Goal: Information Seeking & Learning: Learn about a topic

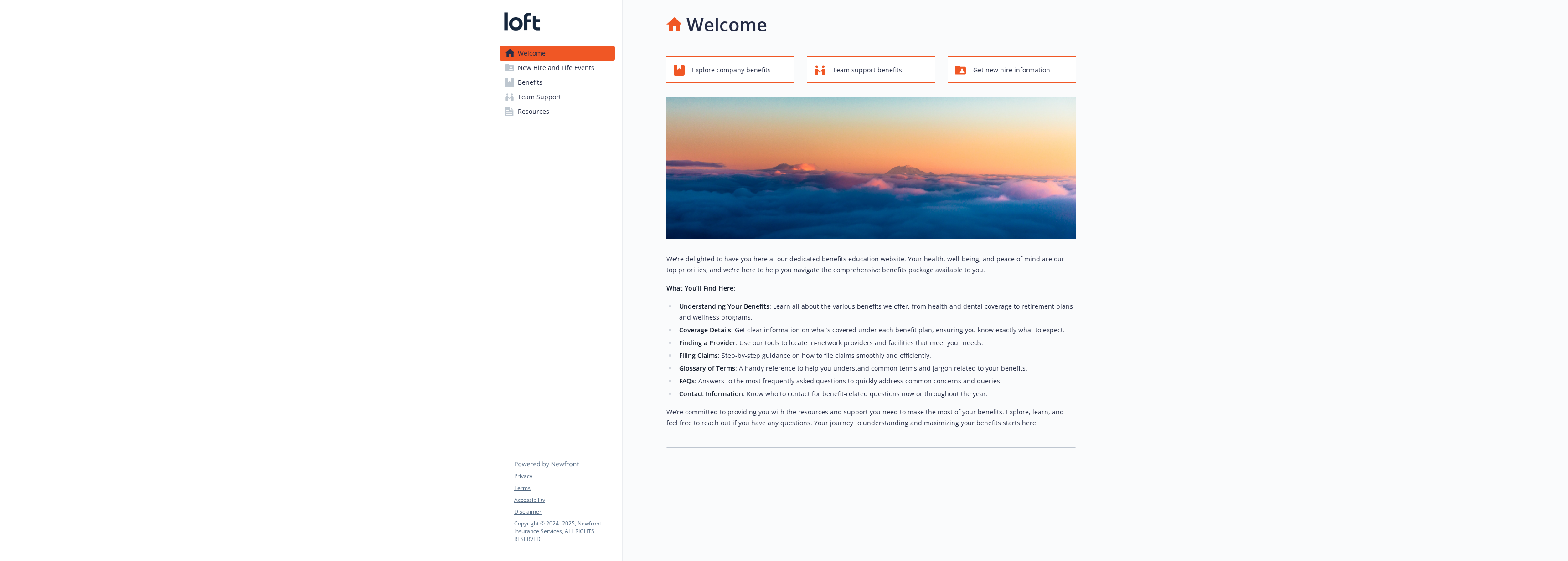
scroll to position [7, 0]
click at [554, 68] on span "New Hire and Life Events" at bounding box center [555, 68] width 77 height 15
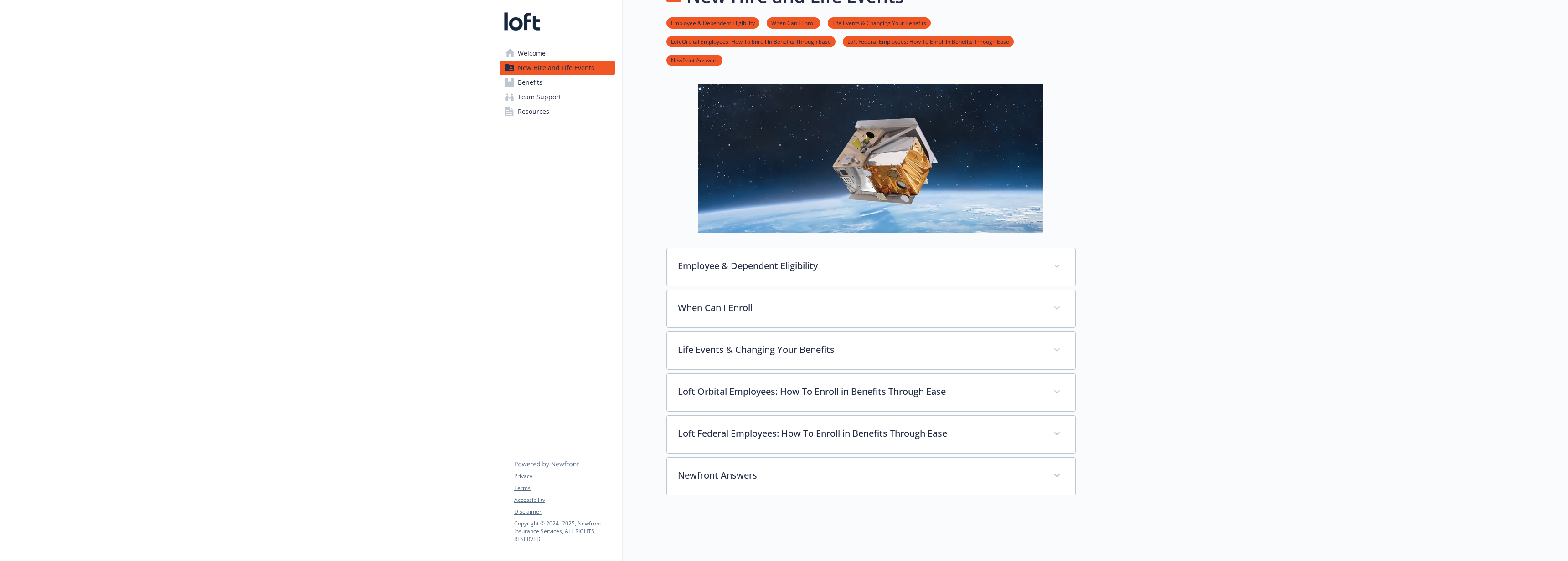
scroll to position [35, 0]
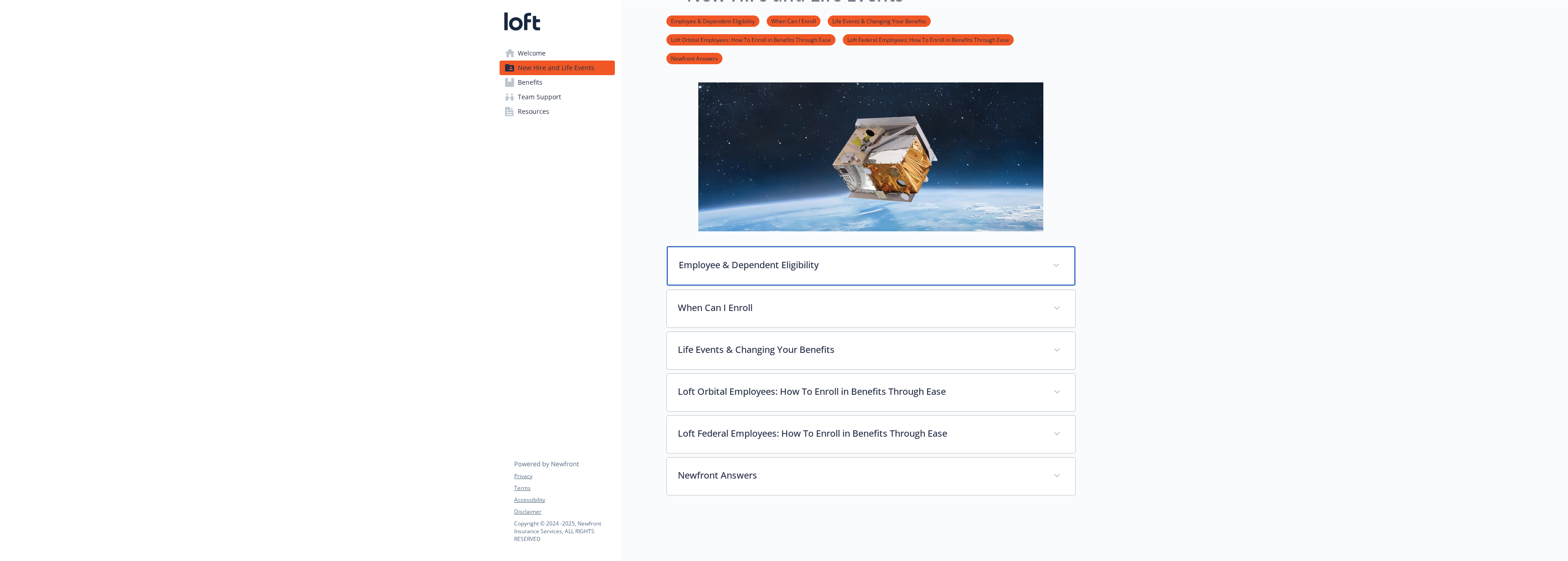
click at [784, 259] on p "Employee & Dependent Eligibility" at bounding box center [860, 265] width 363 height 14
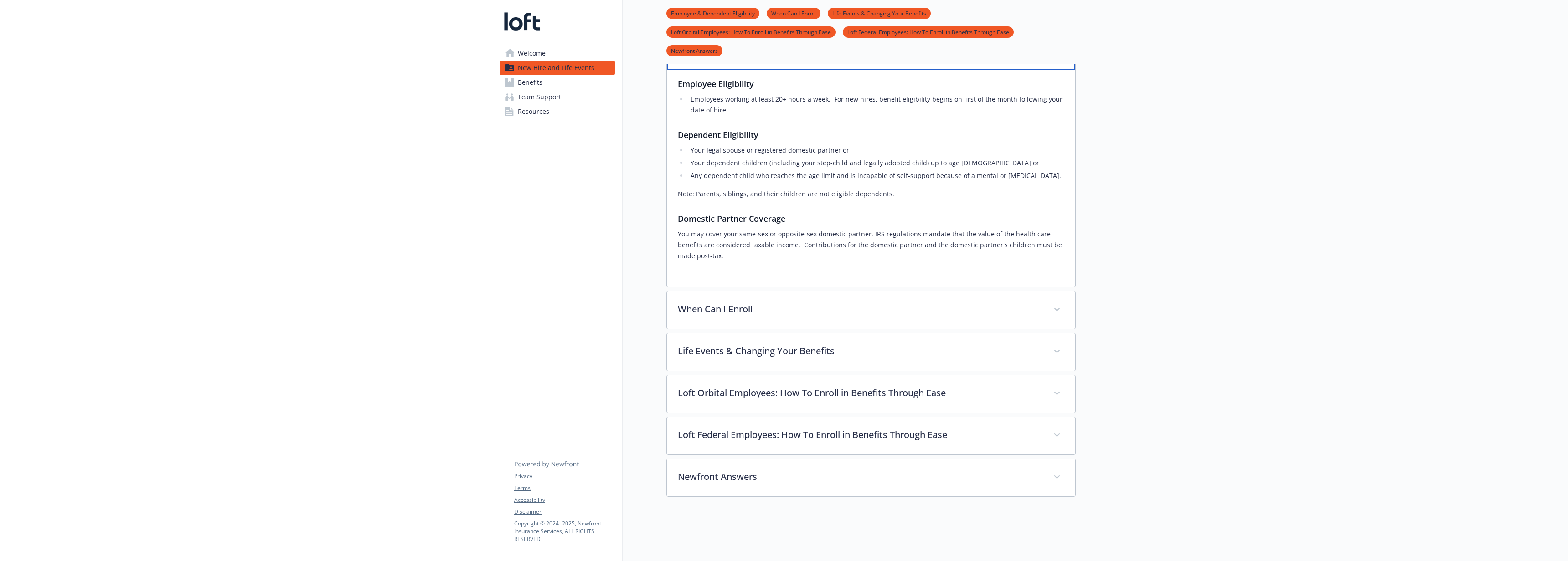
scroll to position [254, 0]
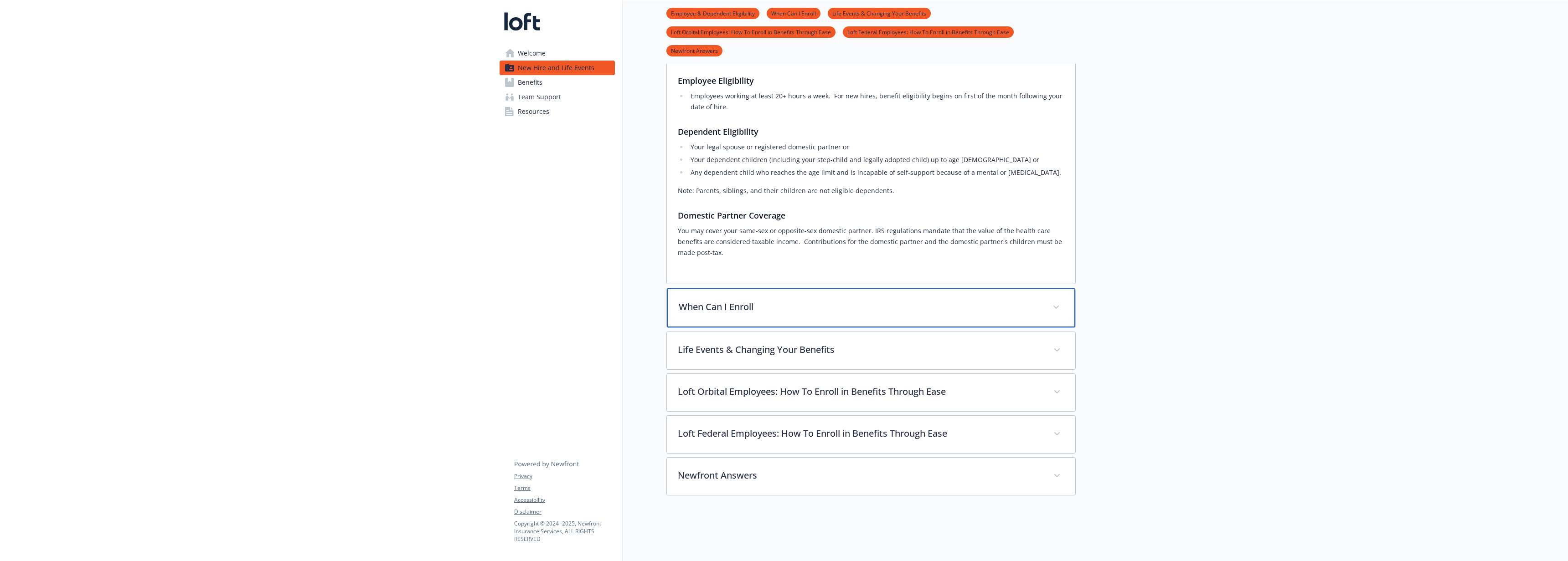
click at [767, 301] on p "When Can I Enroll" at bounding box center [860, 307] width 363 height 14
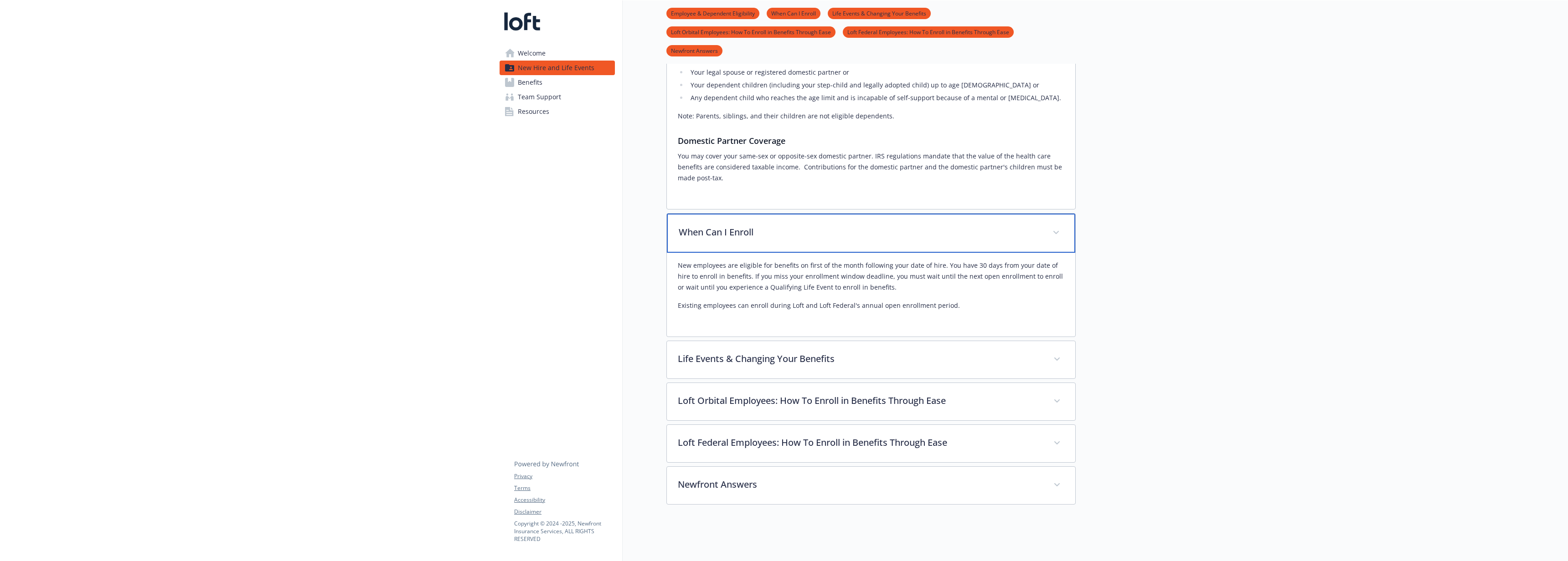
scroll to position [338, 0]
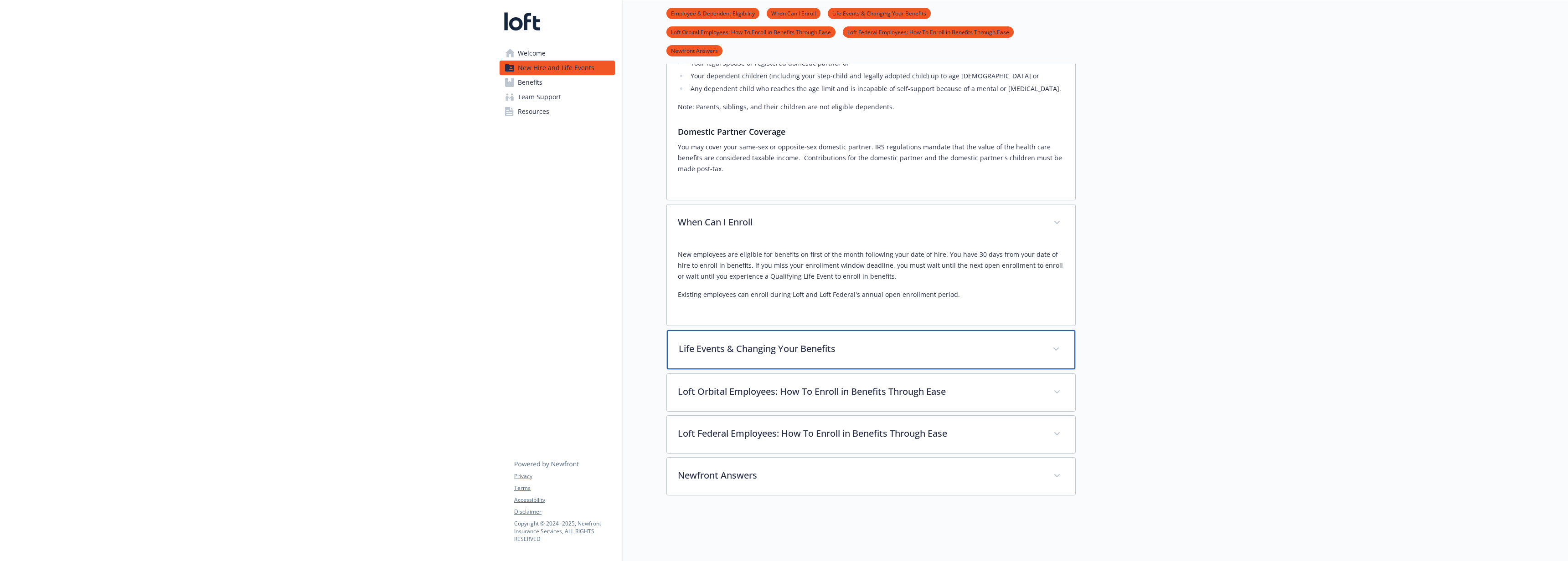
click at [759, 332] on div "Life Events & Changing Your Benefits" at bounding box center [871, 350] width 409 height 39
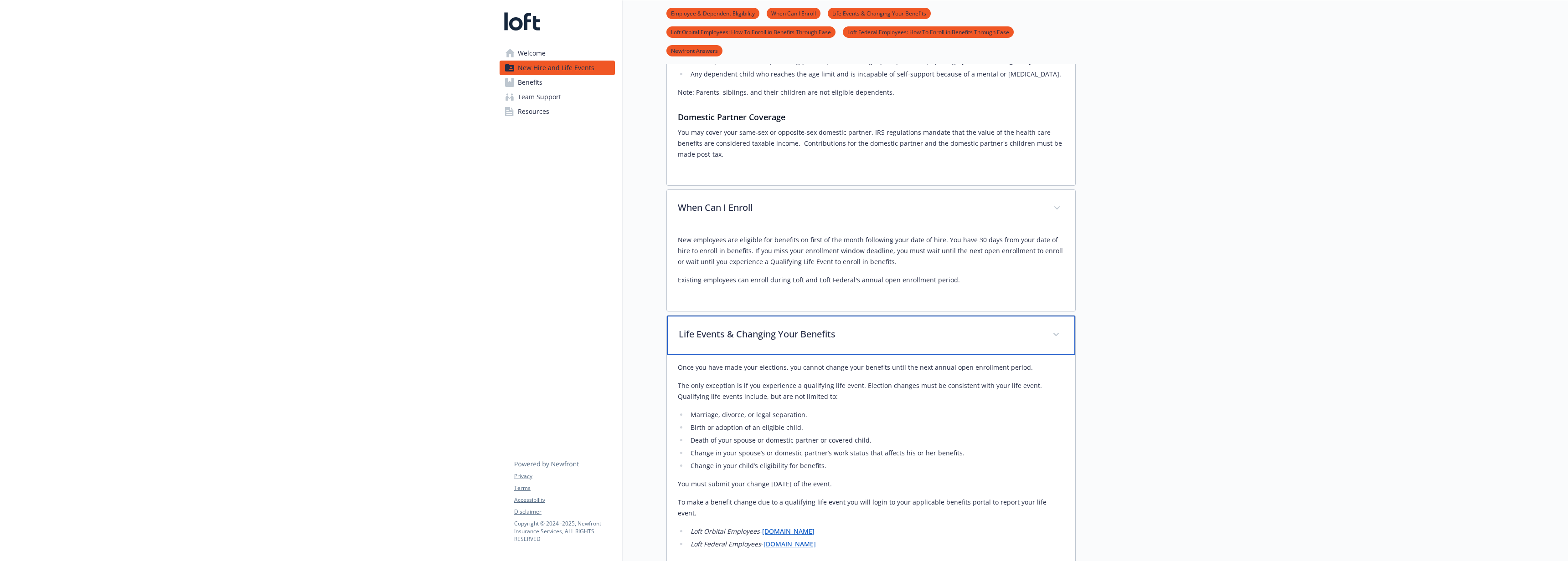
scroll to position [548, 0]
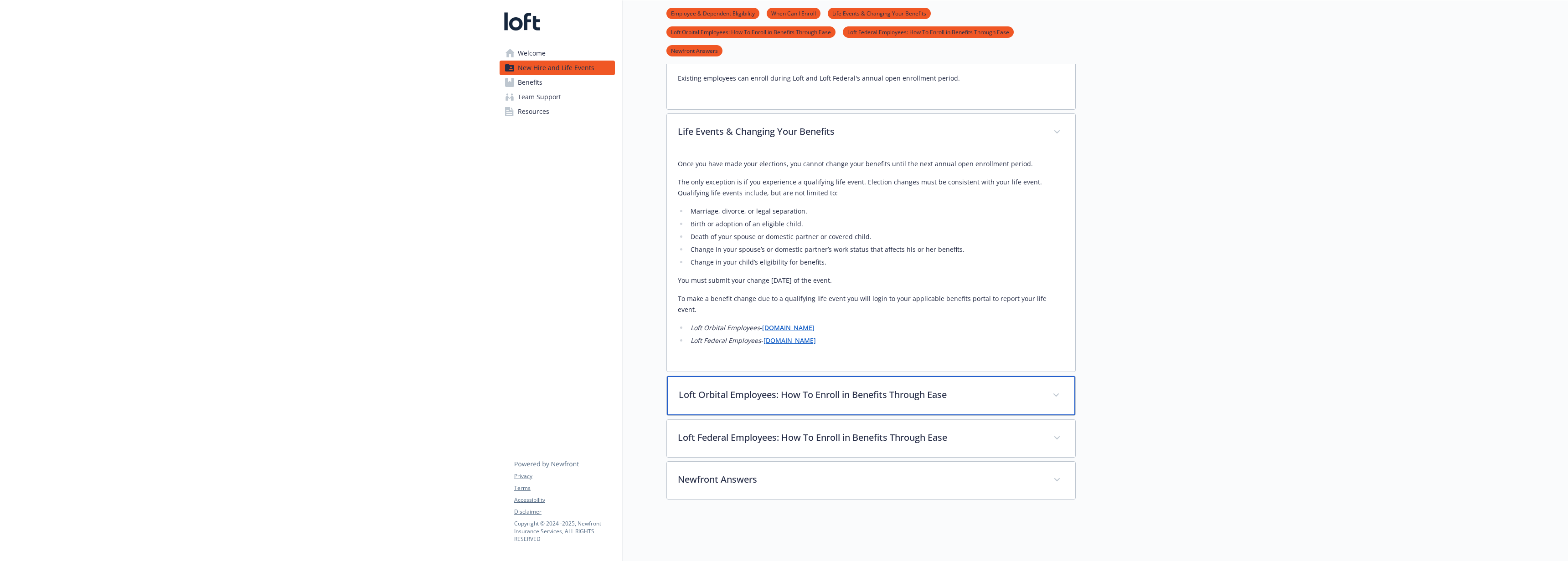
click at [748, 389] on p "Loft Orbital Employees: How To Enroll in Benefits Through Ease" at bounding box center [860, 395] width 363 height 14
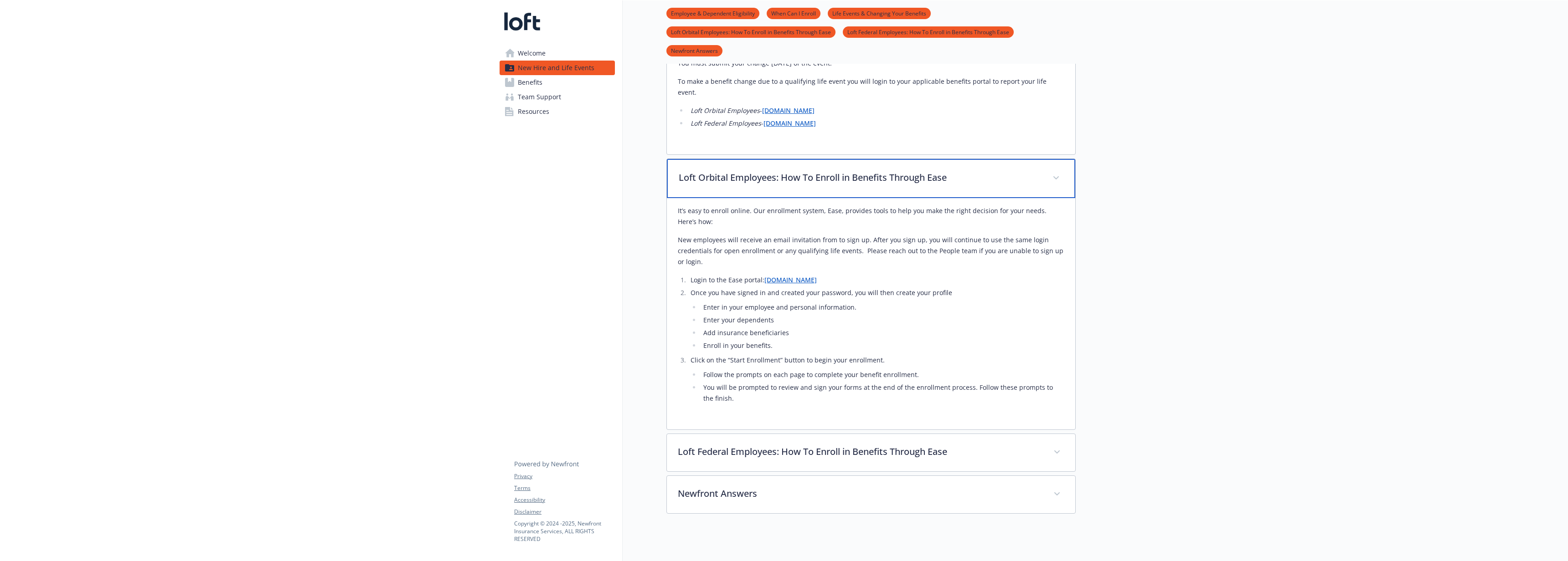
scroll to position [763, 0]
click at [562, 85] on link "Benefits" at bounding box center [557, 82] width 115 height 15
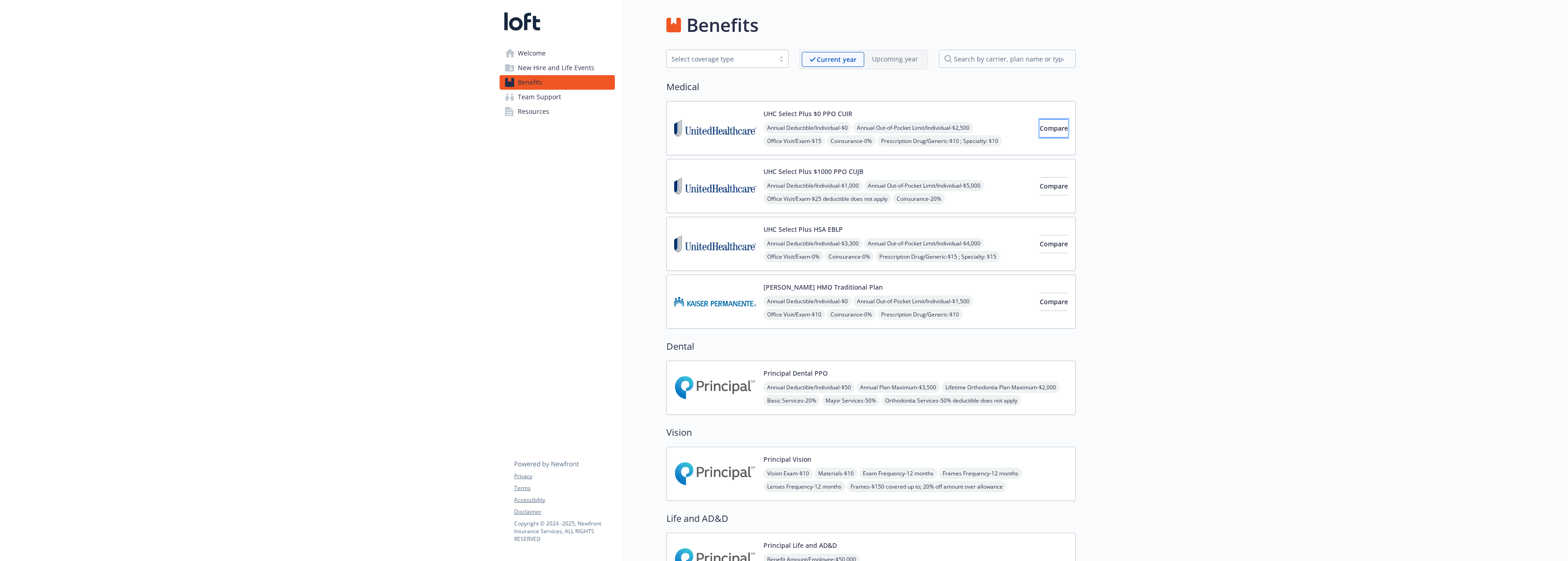
click at [1046, 130] on span "Compare" at bounding box center [1054, 128] width 28 height 9
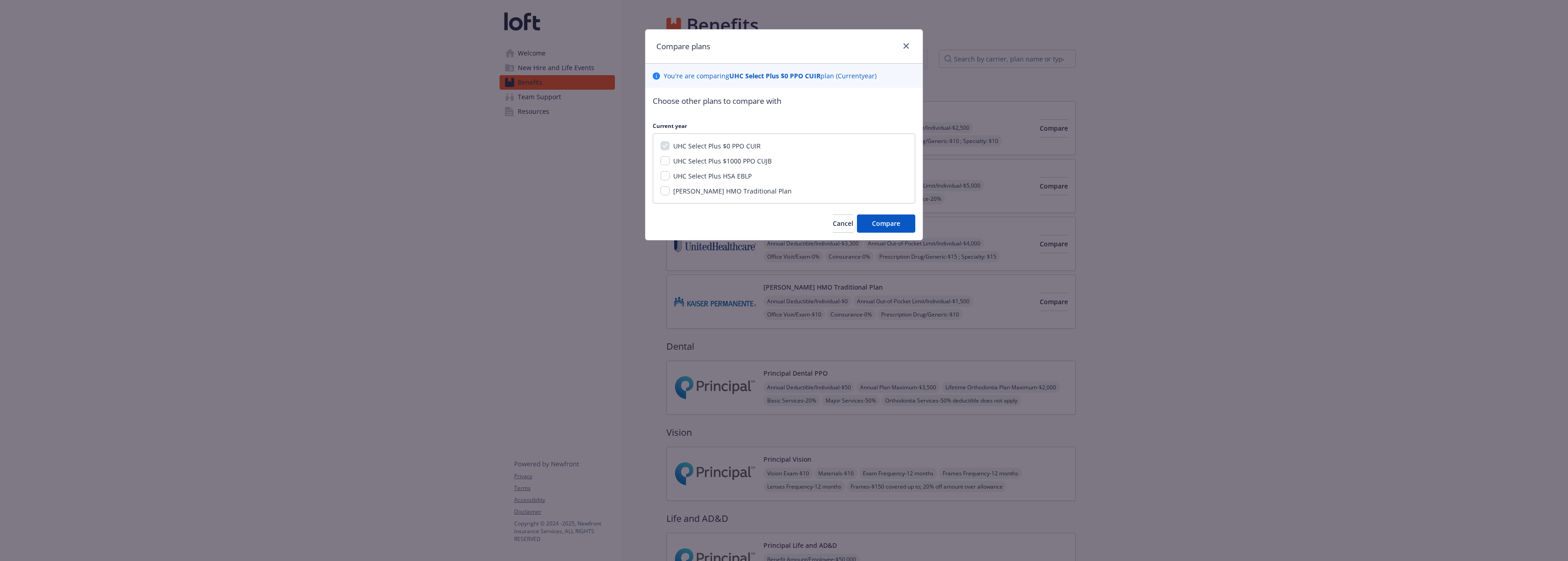
click at [692, 178] on span "UHC Select Plus HSA EBLP" at bounding box center [712, 176] width 78 height 9
click at [669, 178] on input "UHC Select Plus HSA EBLP" at bounding box center [664, 176] width 9 height 9
checkbox input "true"
click at [885, 229] on button "Compare" at bounding box center [886, 223] width 58 height 19
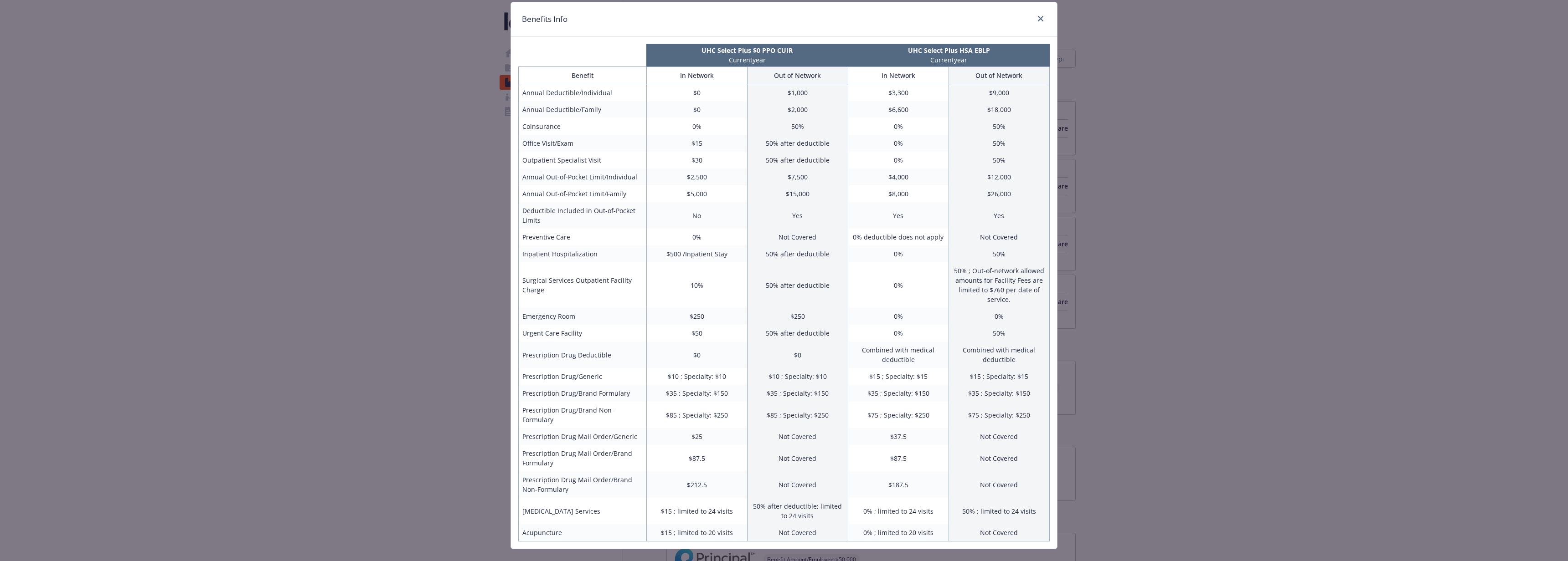
scroll to position [35, 0]
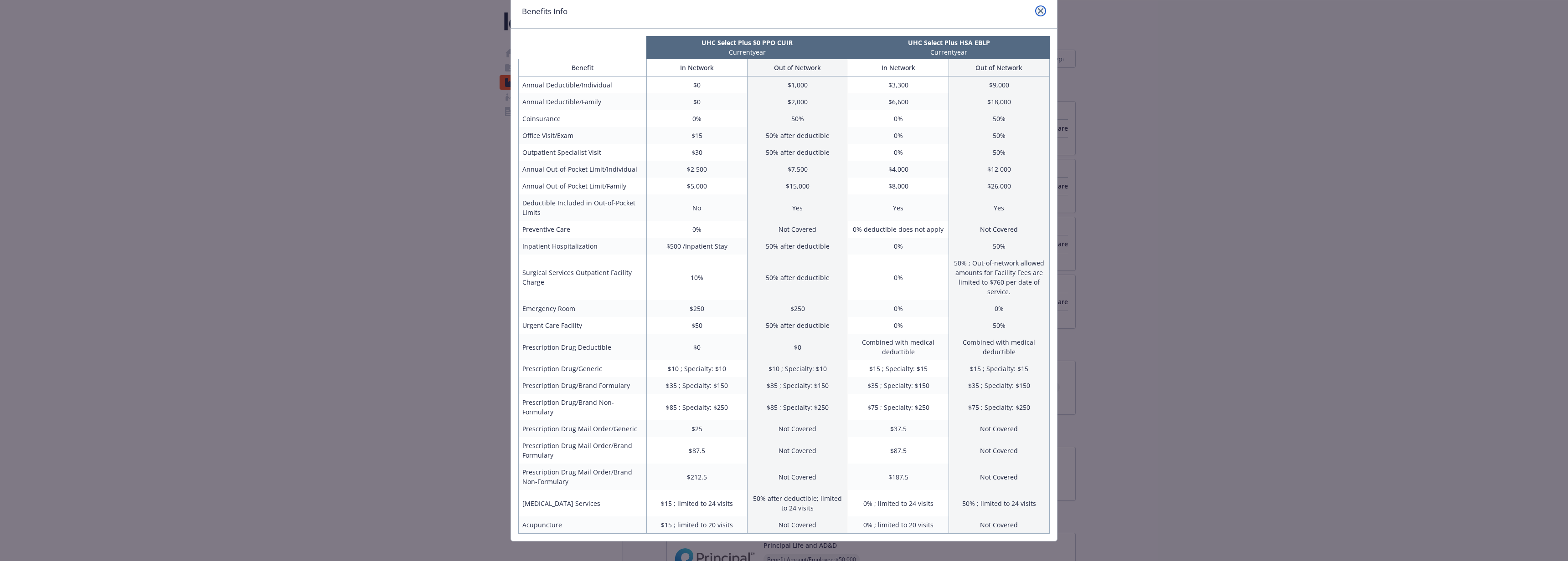
click at [1038, 9] on icon "close" at bounding box center [1040, 10] width 6 height 6
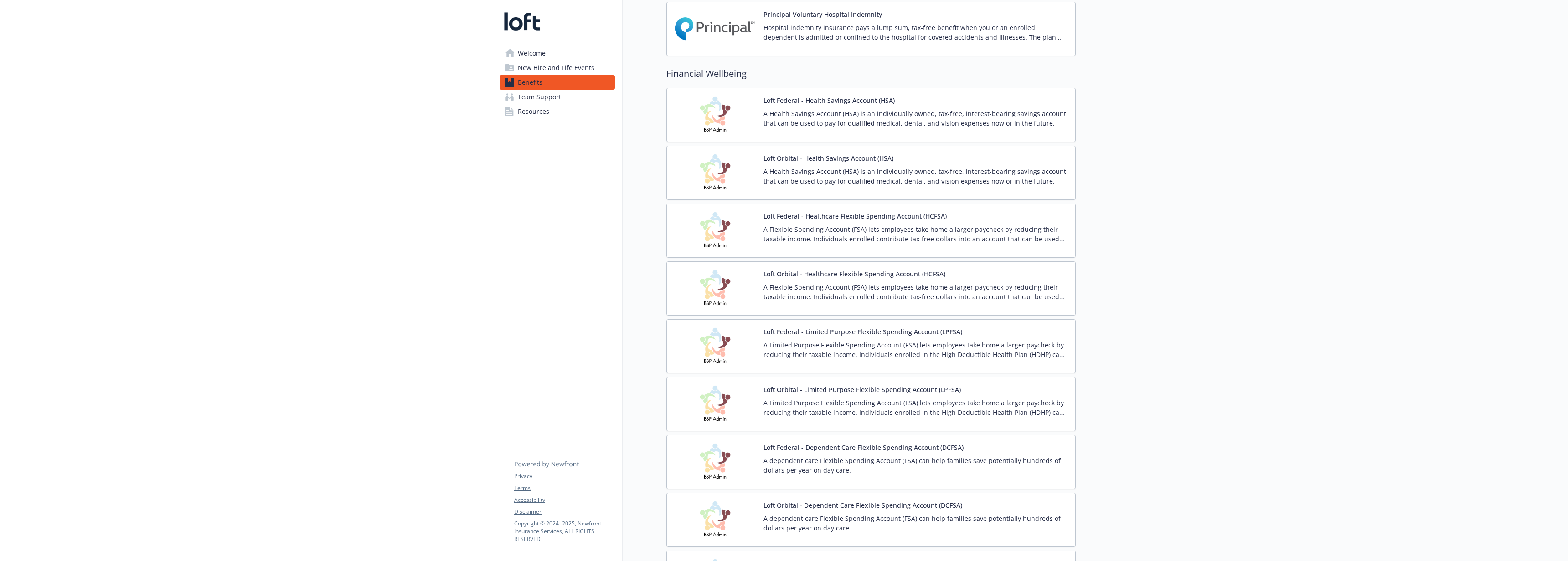
scroll to position [868, 0]
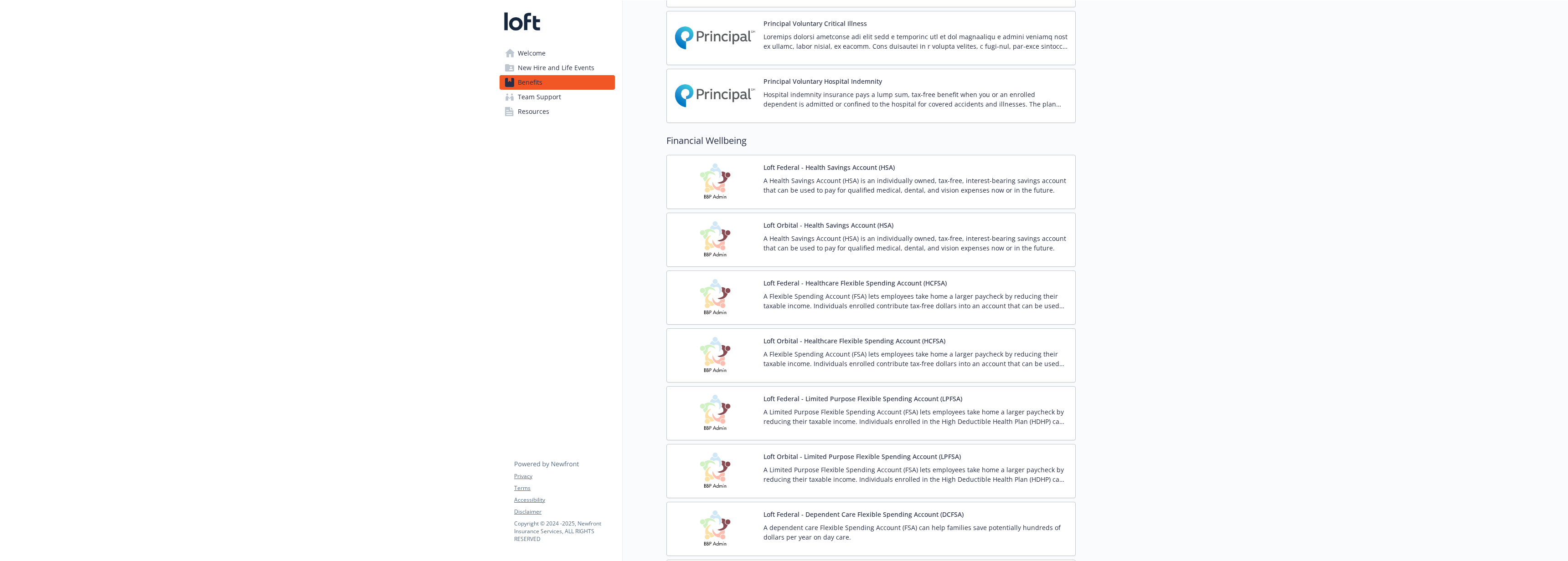
click at [826, 226] on button "Loft Orbital - Health Savings Account (HSA)" at bounding box center [828, 226] width 130 height 10
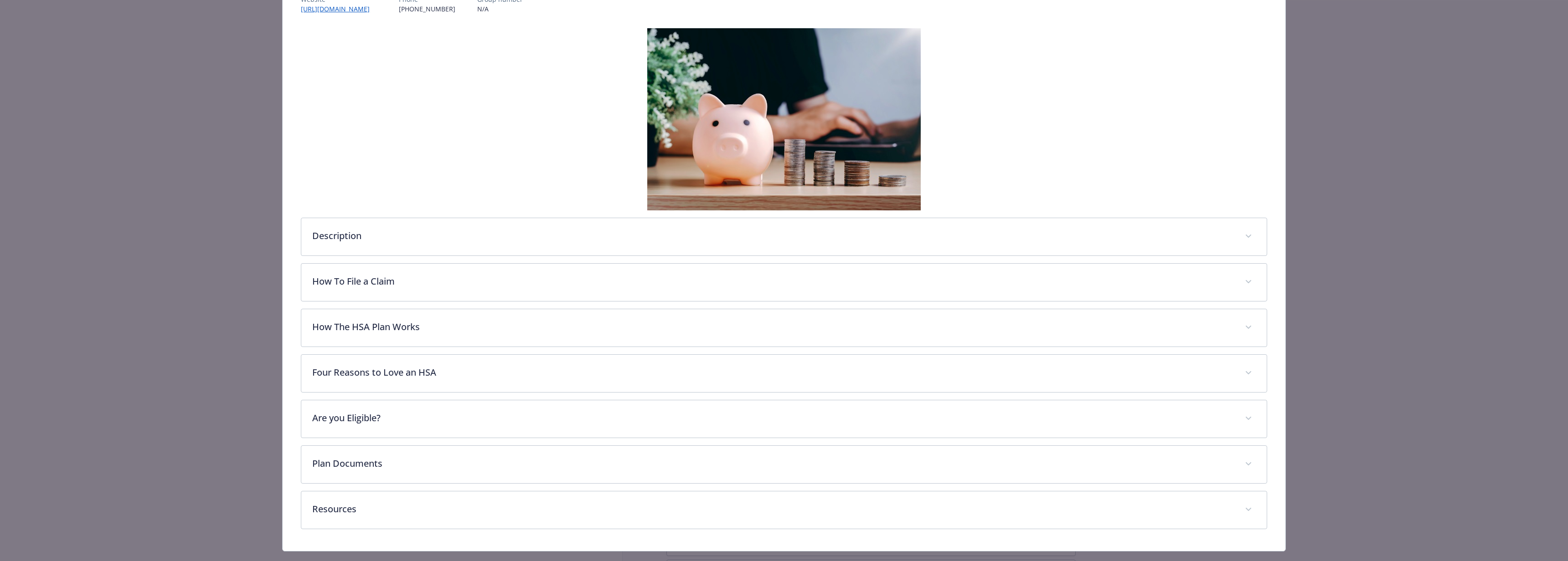
scroll to position [127, 0]
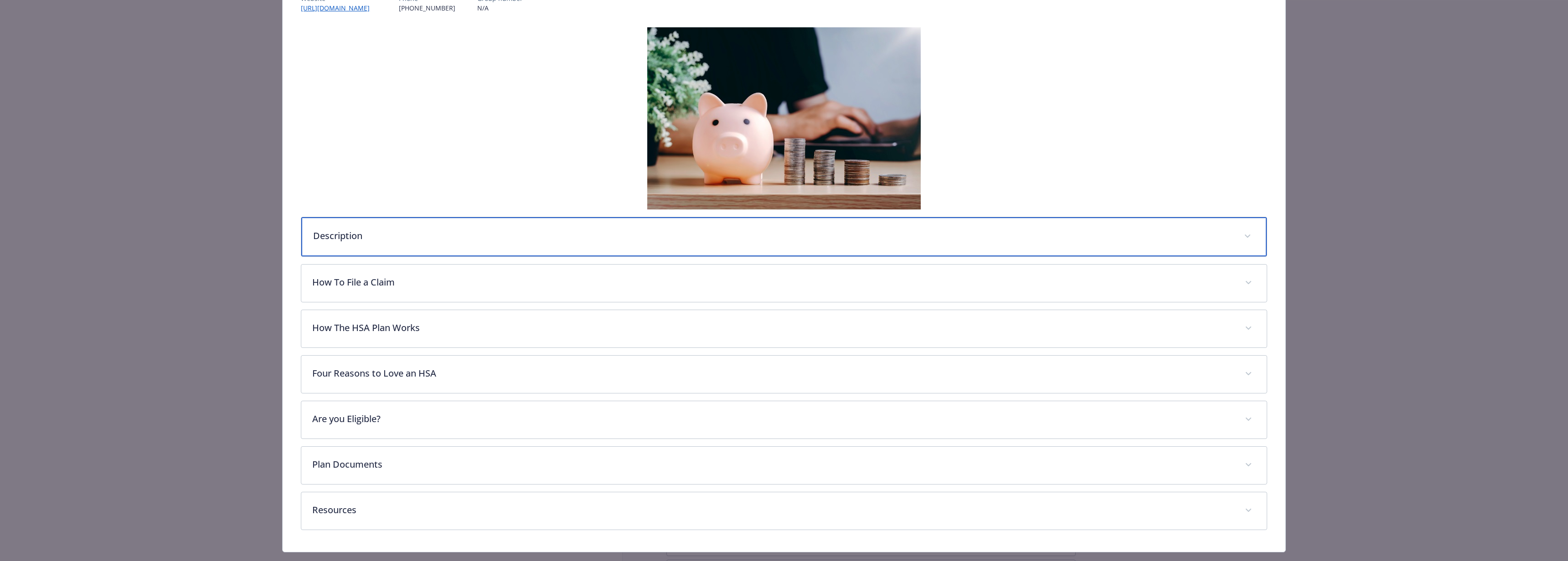
click at [497, 240] on p "Description" at bounding box center [772, 235] width 920 height 14
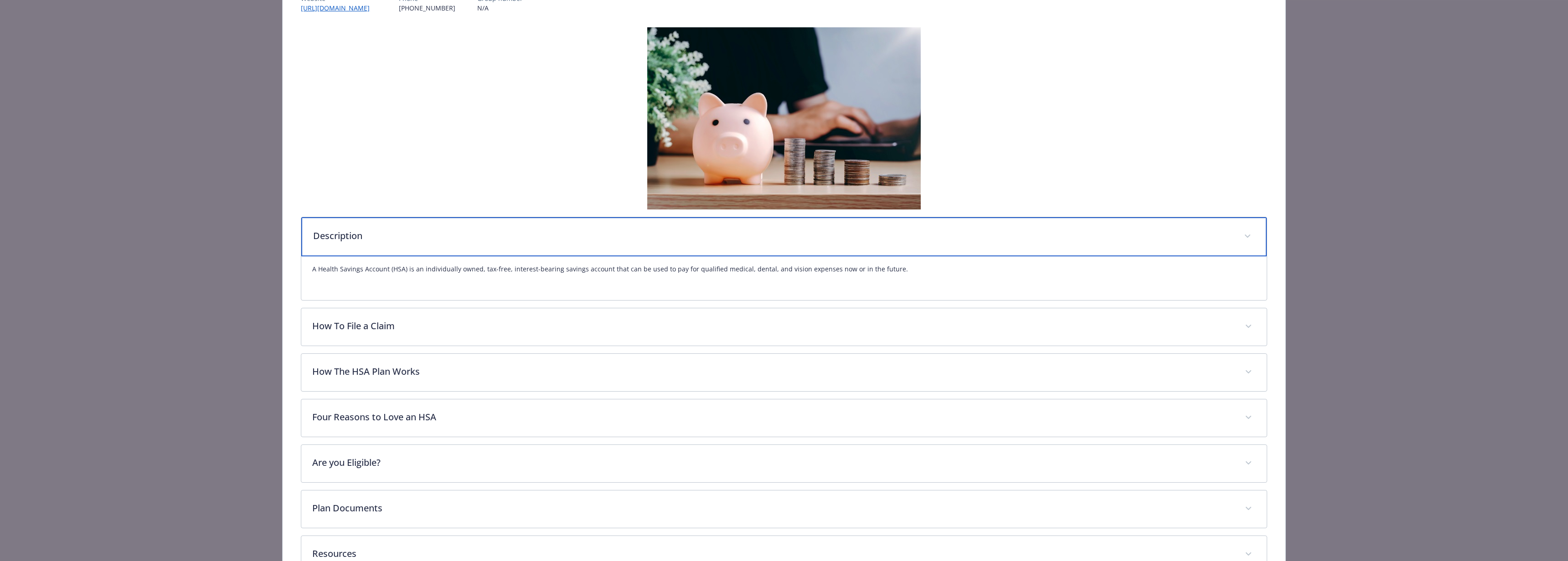
click at [489, 239] on p "Description" at bounding box center [772, 235] width 920 height 14
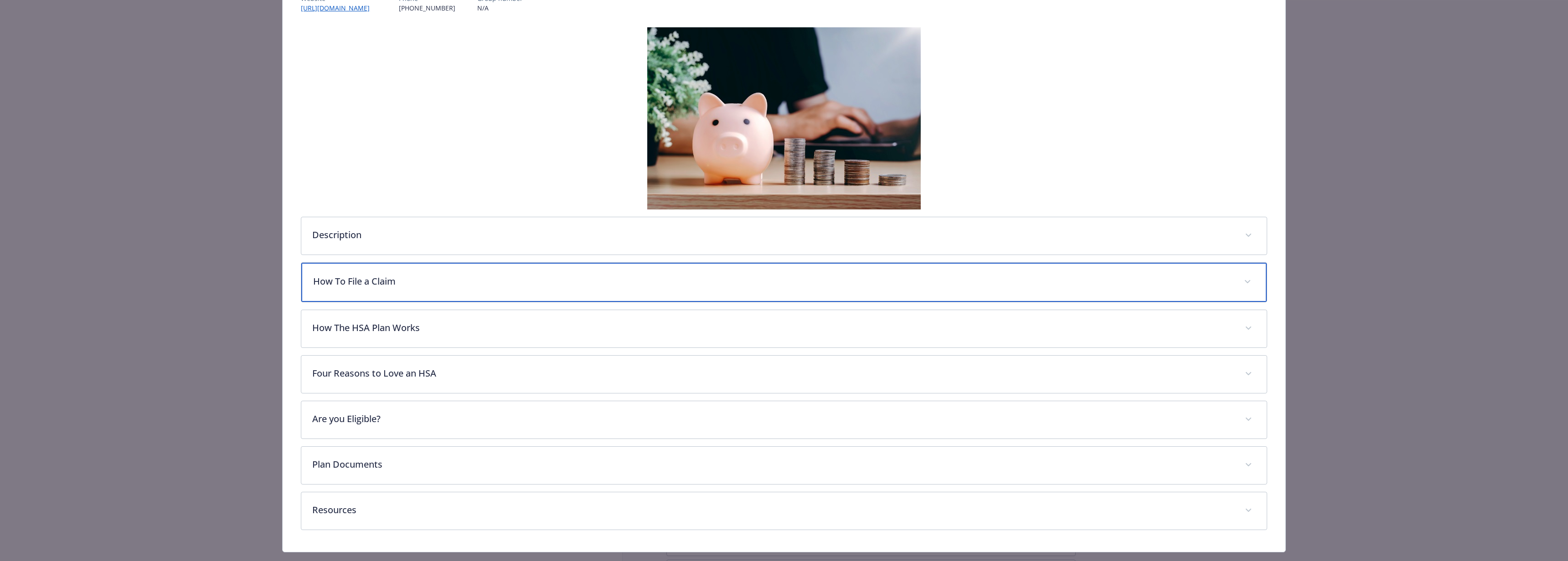
click at [441, 285] on p "How To File a Claim" at bounding box center [772, 281] width 920 height 14
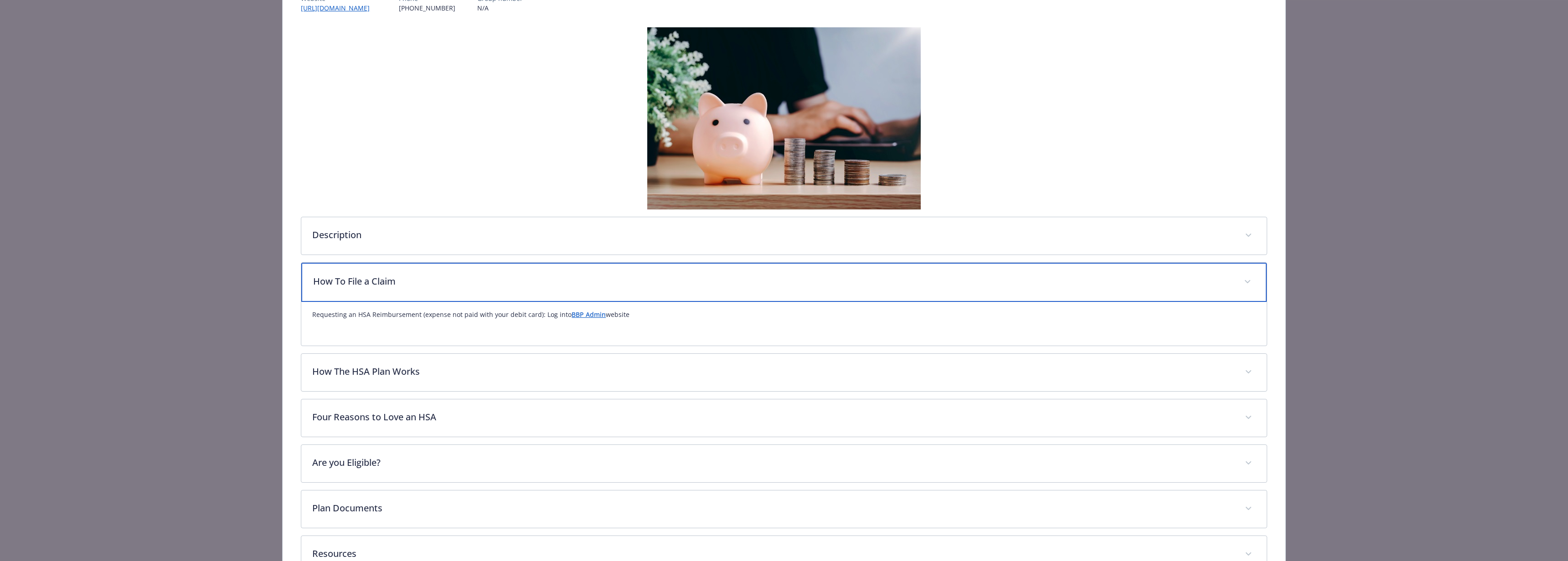
click at [440, 286] on p "How To File a Claim" at bounding box center [772, 281] width 920 height 14
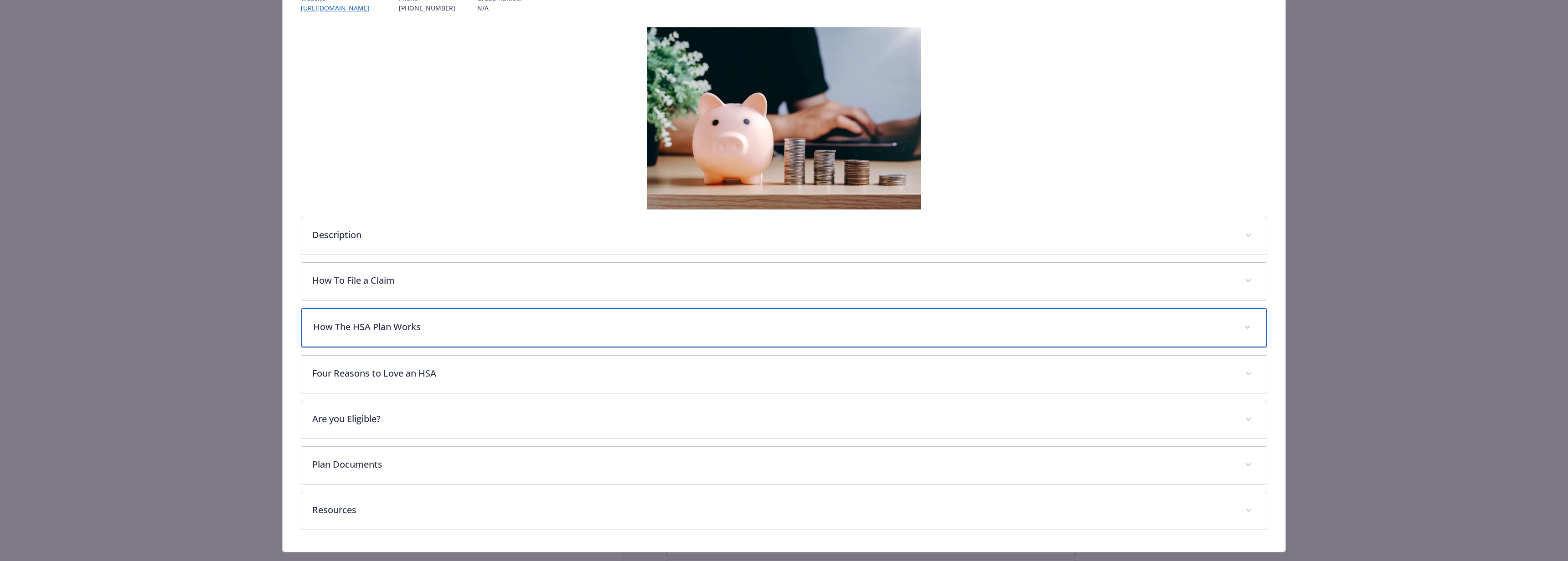
click at [421, 333] on p "How The HSA Plan Works" at bounding box center [772, 326] width 920 height 14
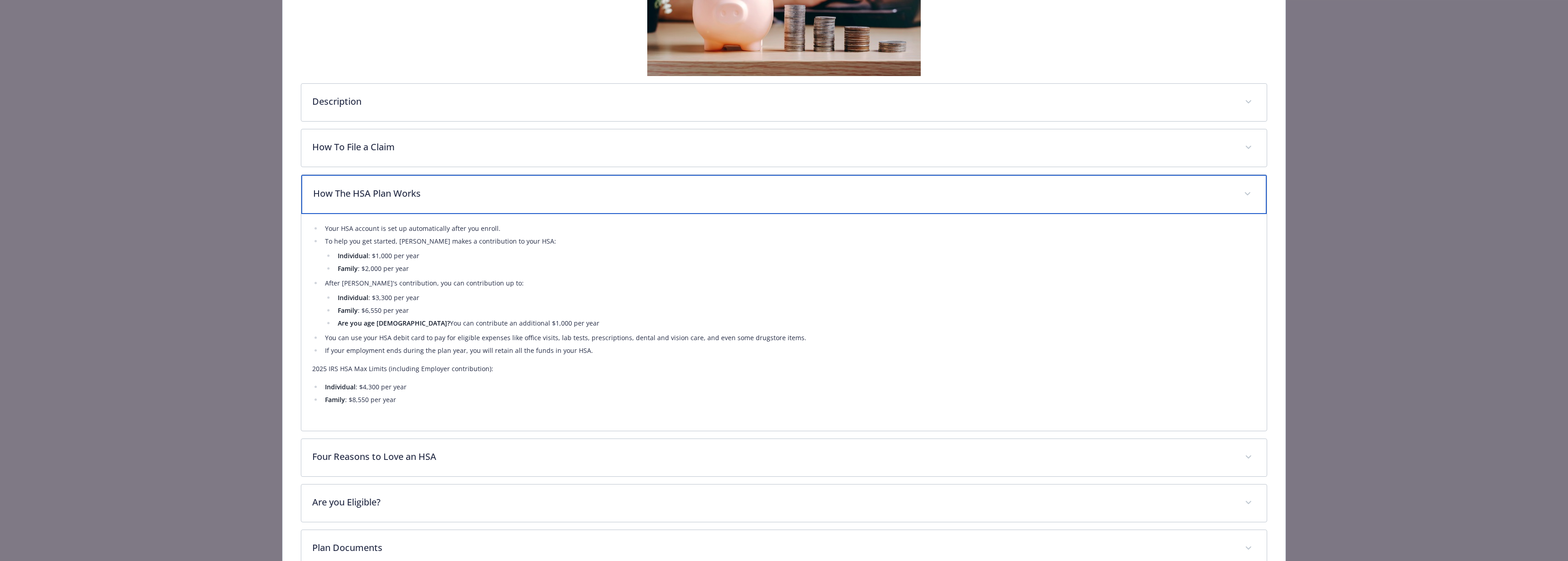
scroll to position [284, 0]
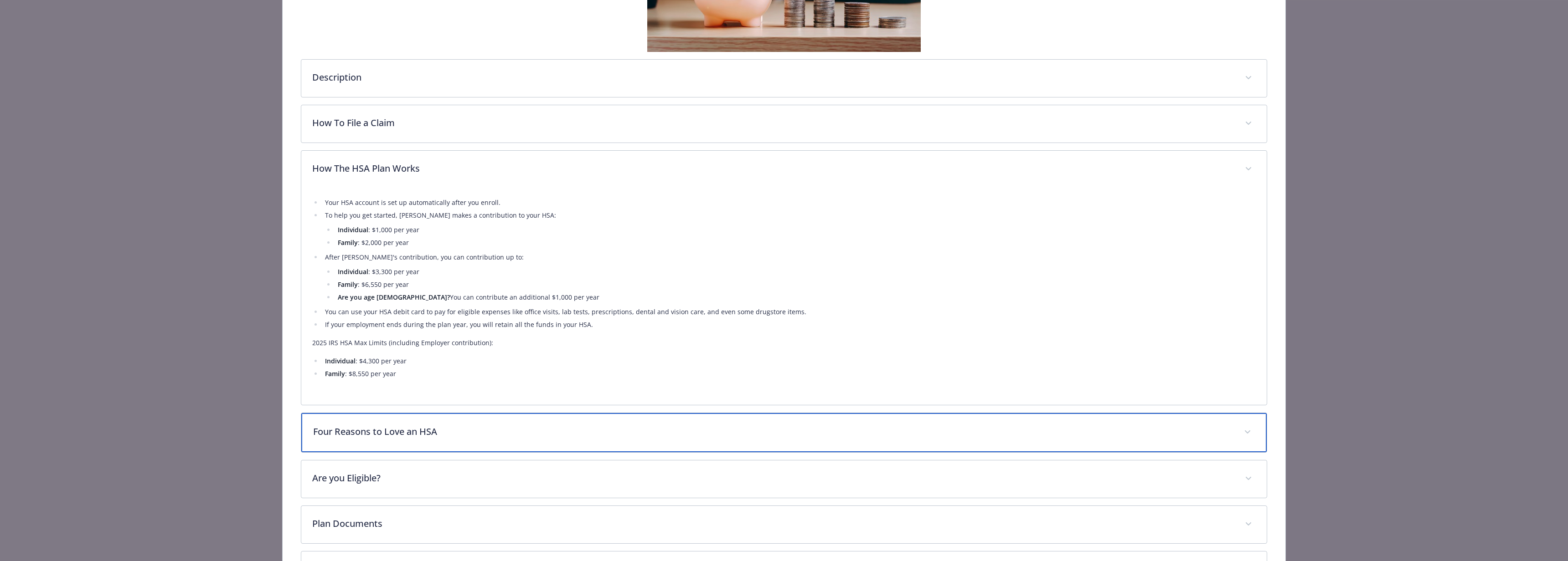
click at [462, 430] on p "Four Reasons to Love an HSA" at bounding box center [772, 431] width 920 height 14
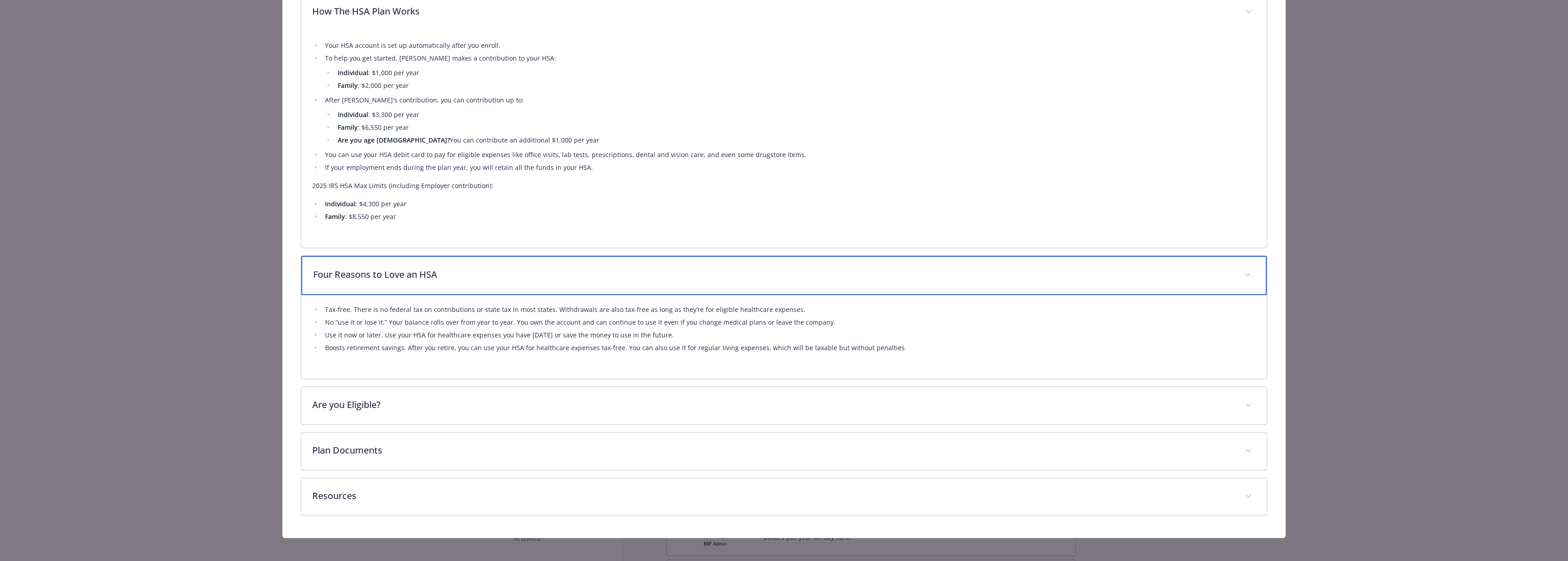
scroll to position [447, 0]
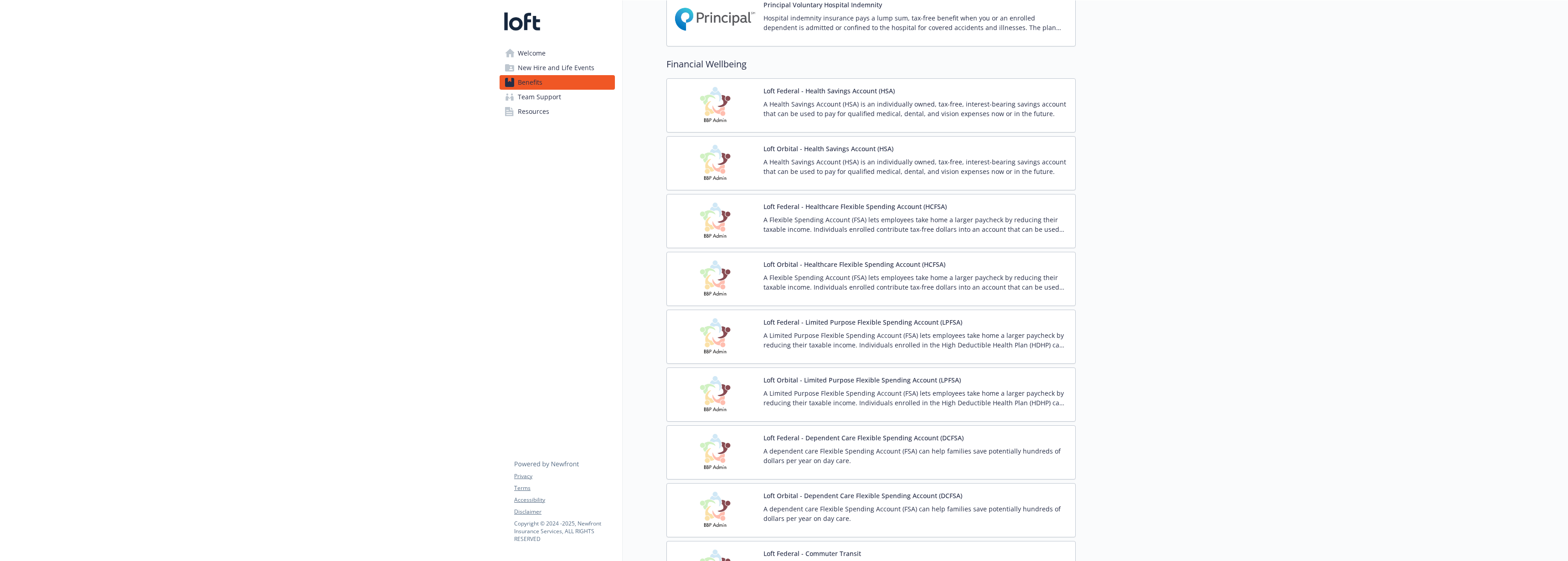
scroll to position [959, 0]
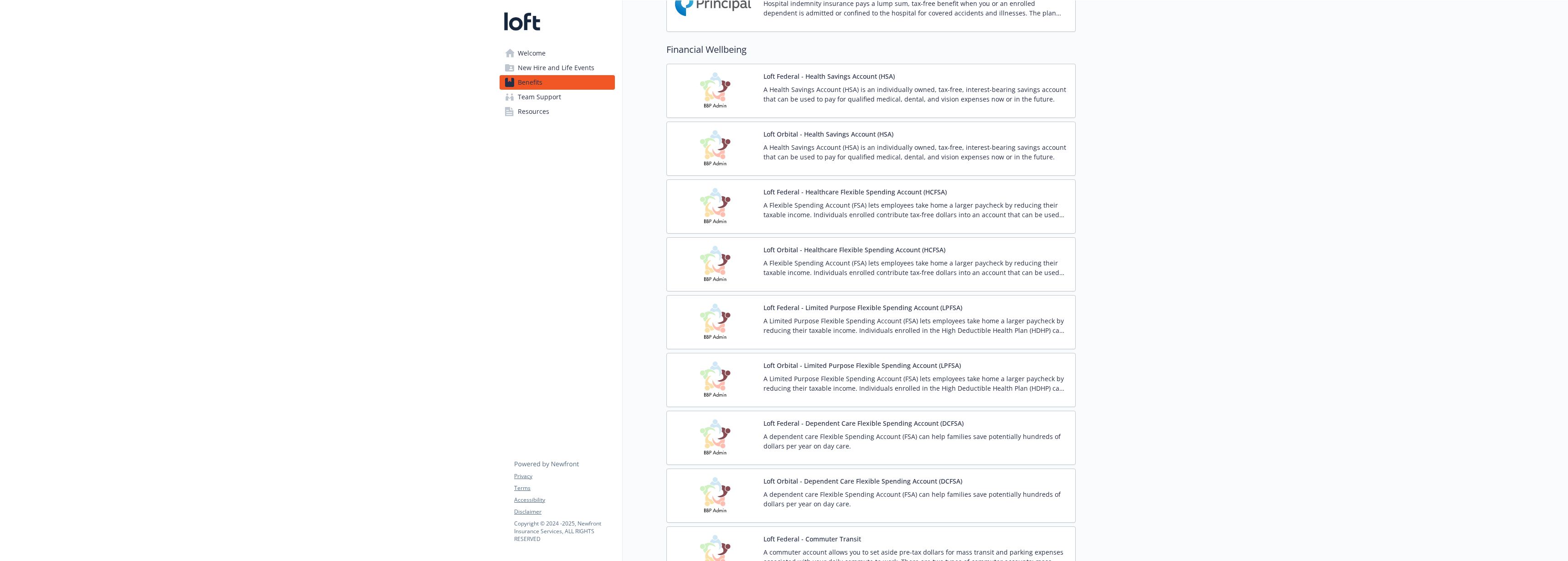
click at [1236, 256] on div at bounding box center [1321, 190] width 493 height 2297
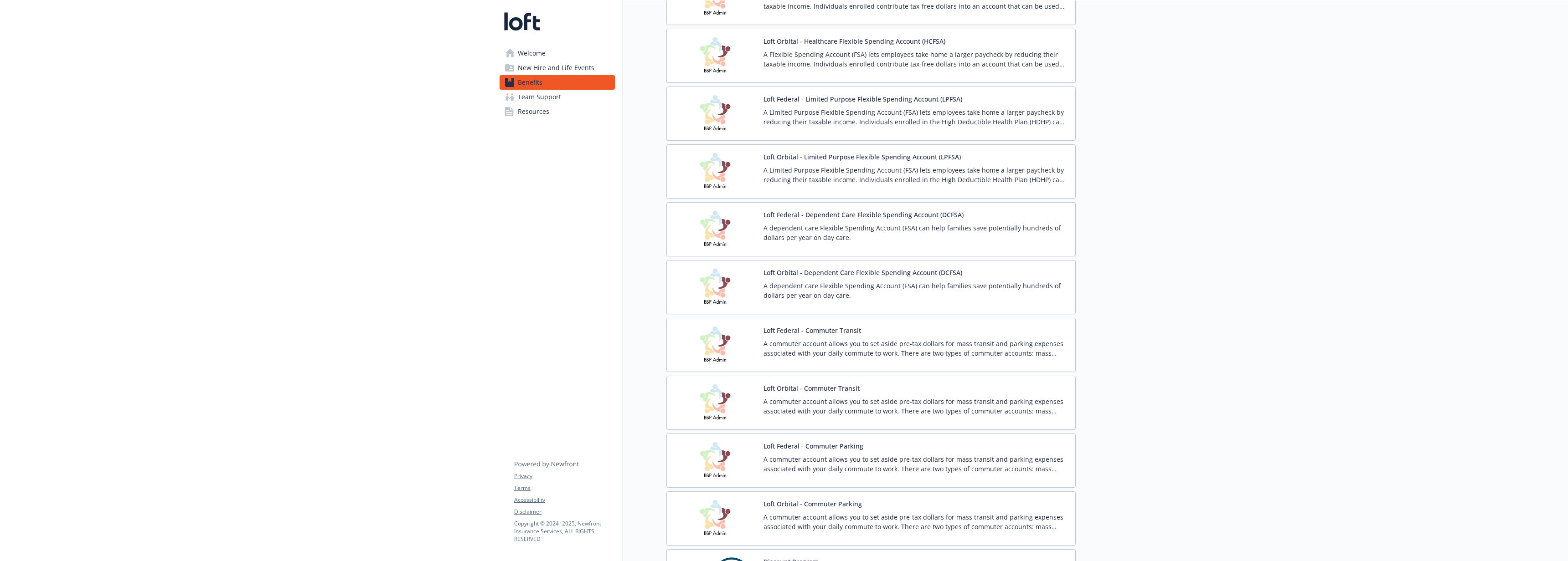
scroll to position [1177, 0]
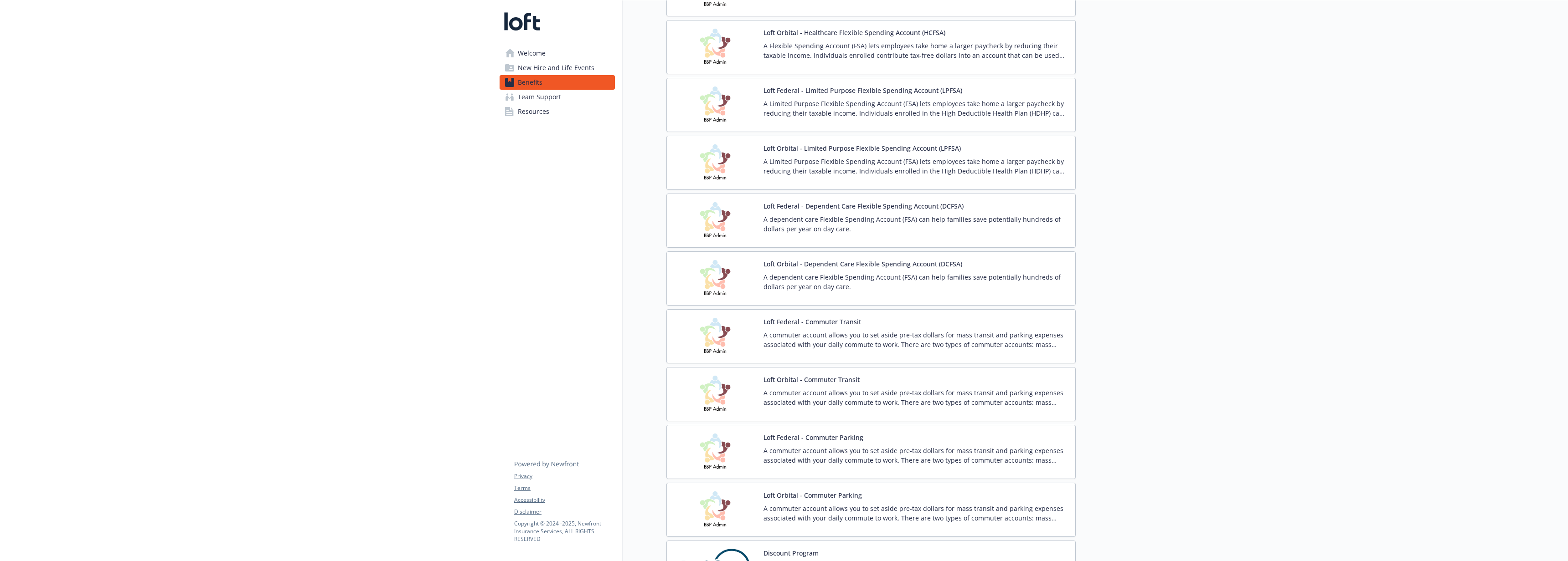
click at [861, 340] on p "A commuter account allows you to set aside pre-tax dollars for mass transit and…" at bounding box center [916, 340] width 305 height 19
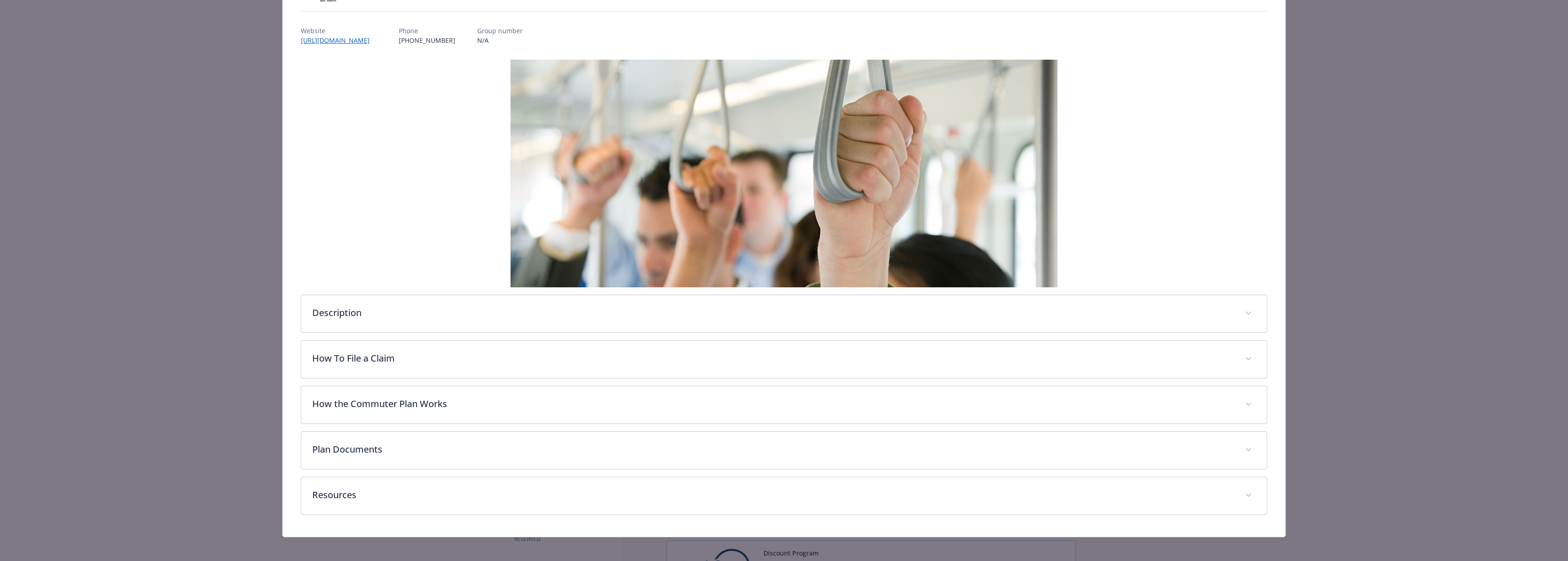
scroll to position [99, 0]
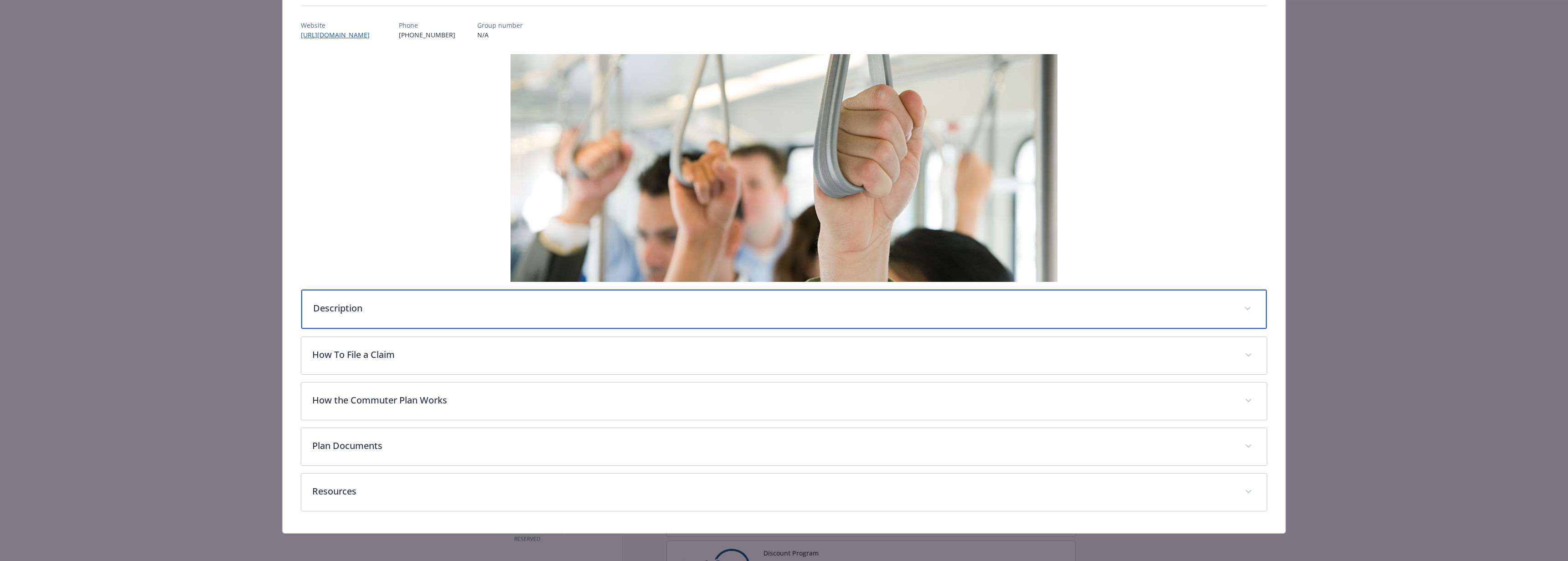
click at [446, 309] on p "Description" at bounding box center [772, 308] width 920 height 14
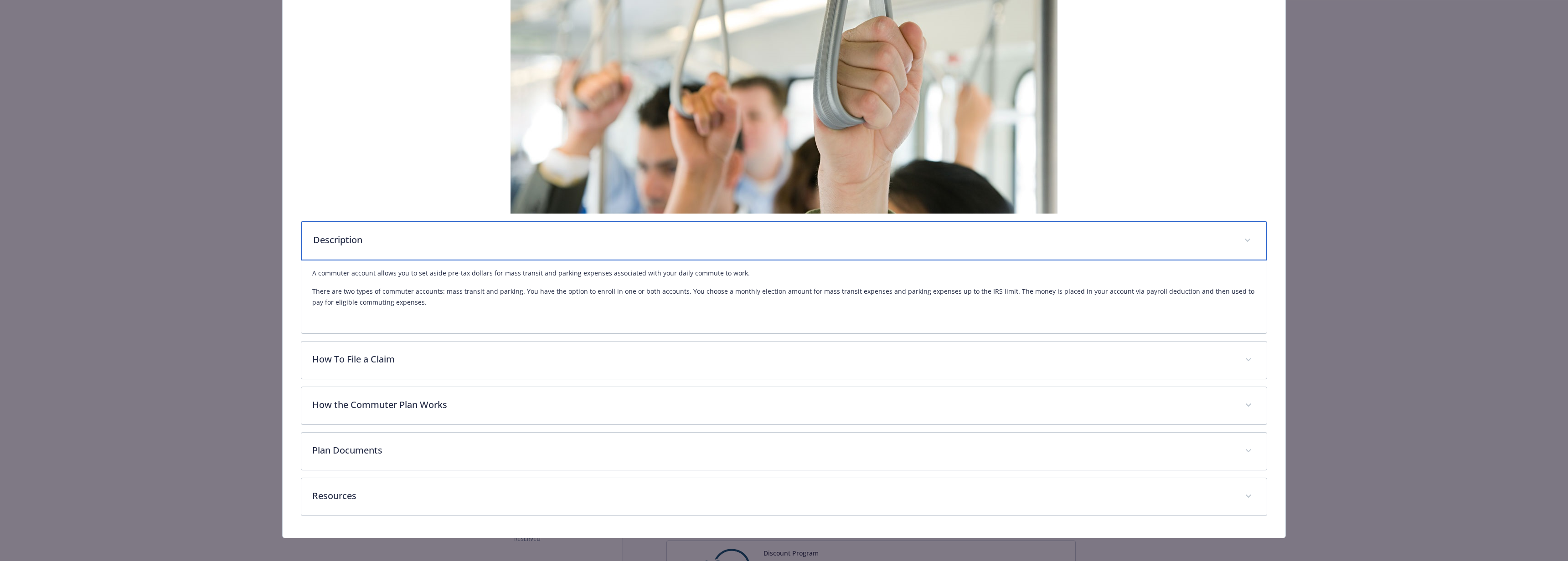
scroll to position [174, 0]
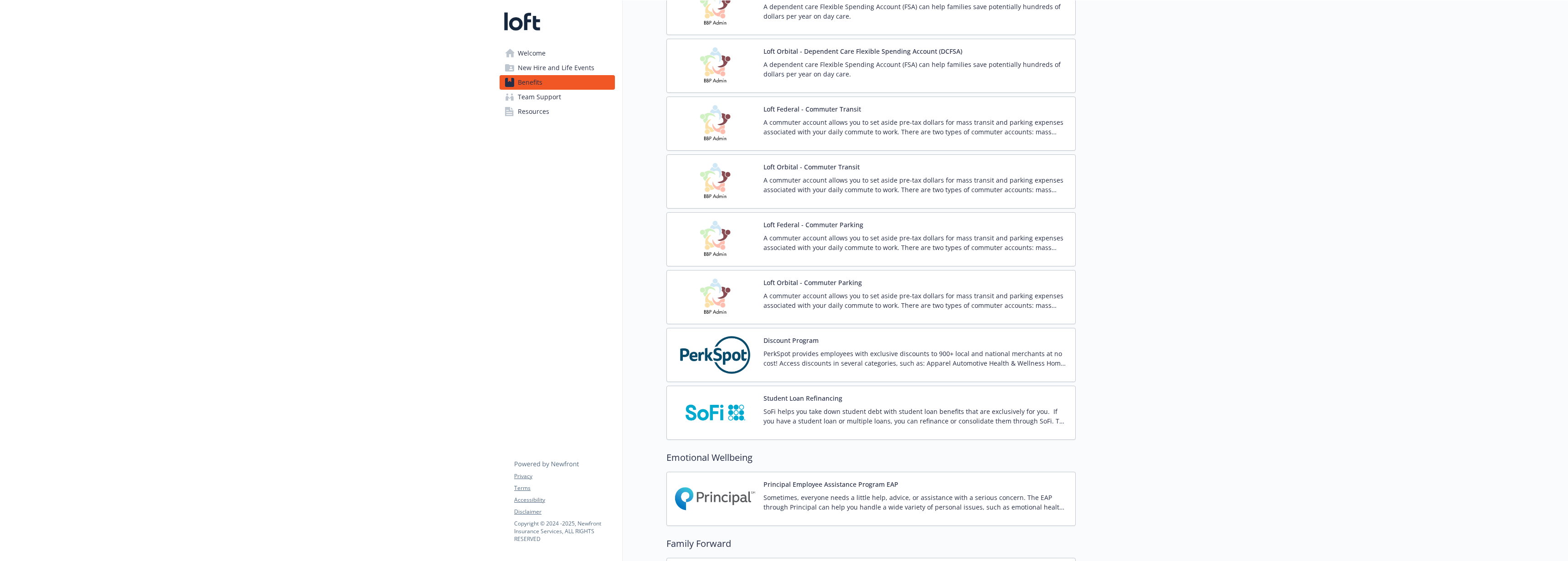
scroll to position [1394, 0]
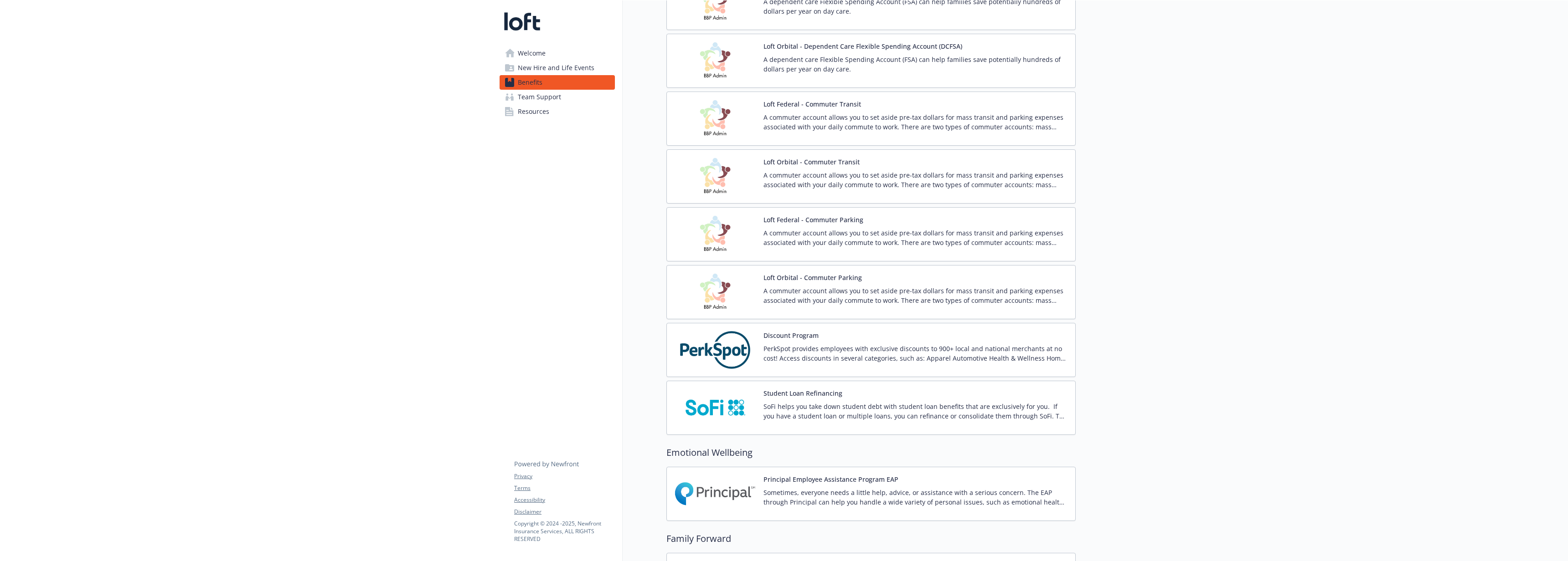
click at [880, 344] on p "PerkSpot provides employees with exclusive discounts to 900+ local and national…" at bounding box center [916, 354] width 305 height 19
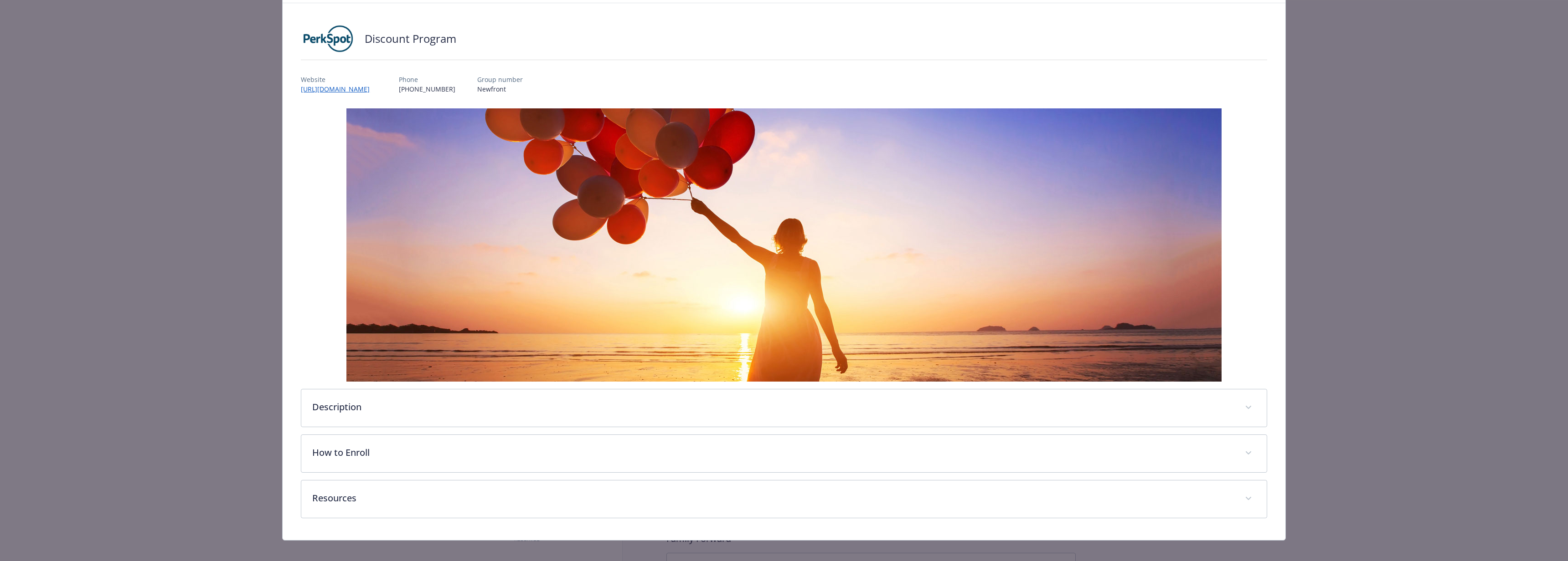
scroll to position [54, 0]
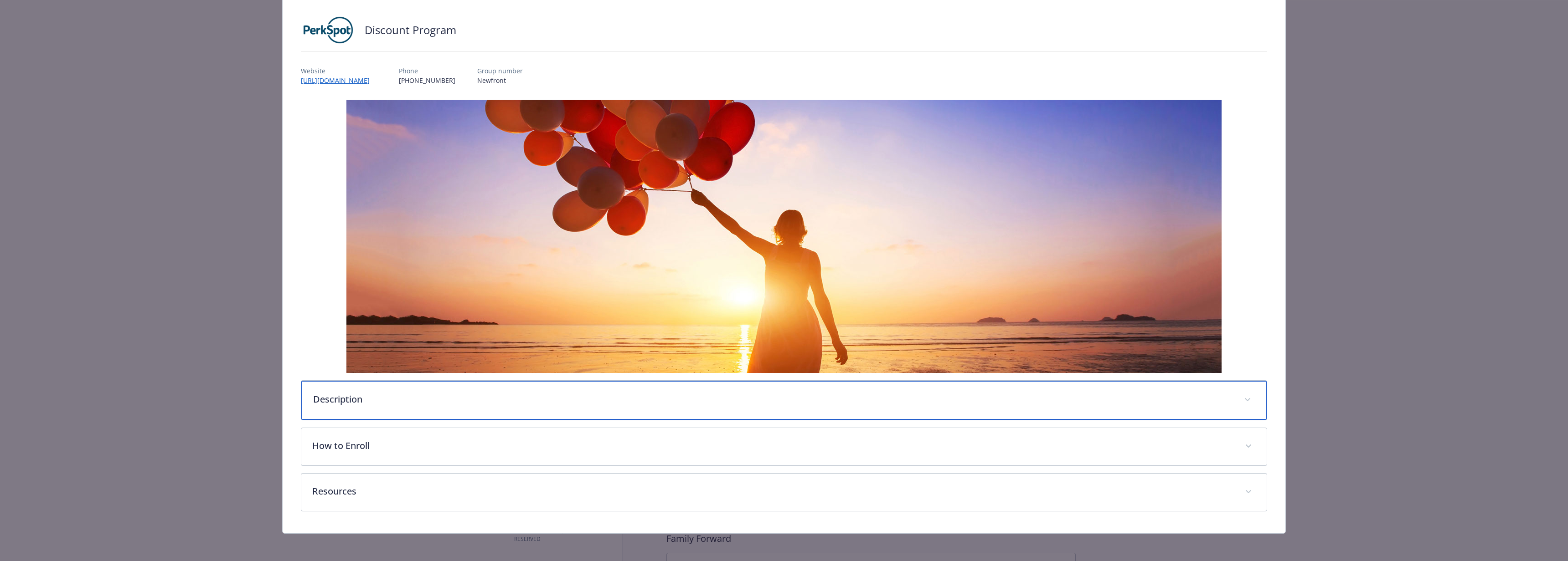
click at [418, 404] on p "Description" at bounding box center [772, 399] width 920 height 14
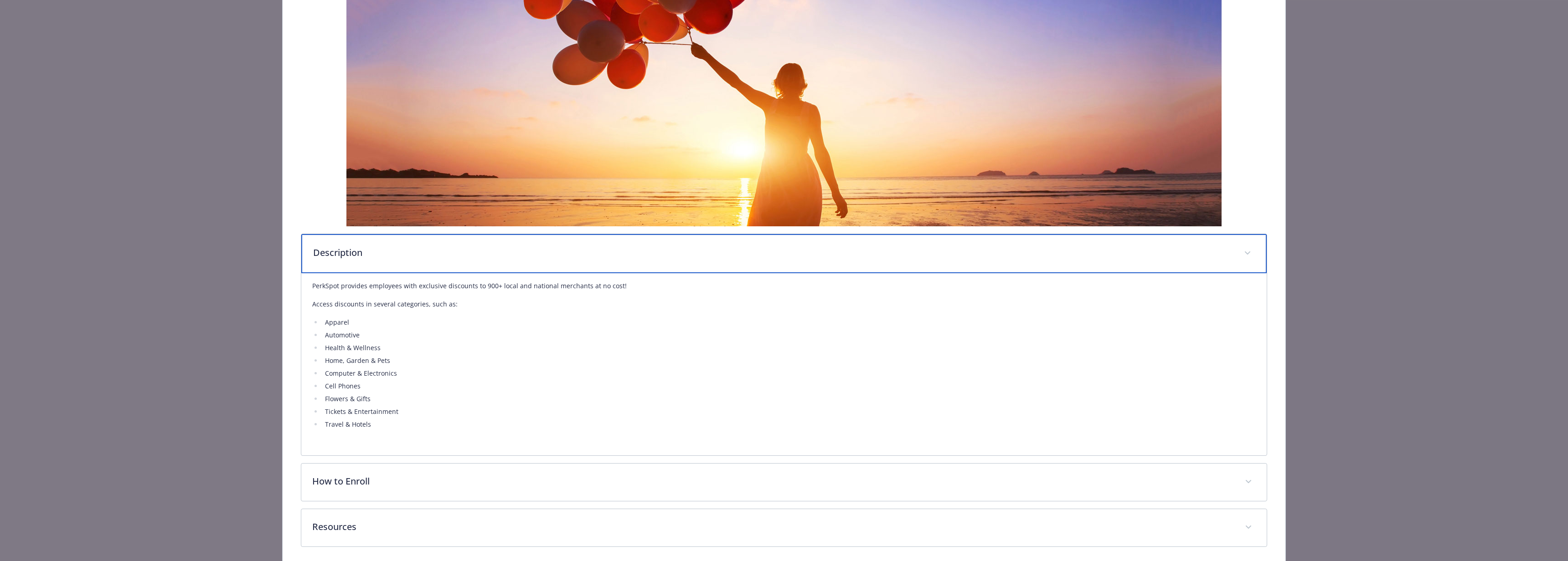
scroll to position [238, 0]
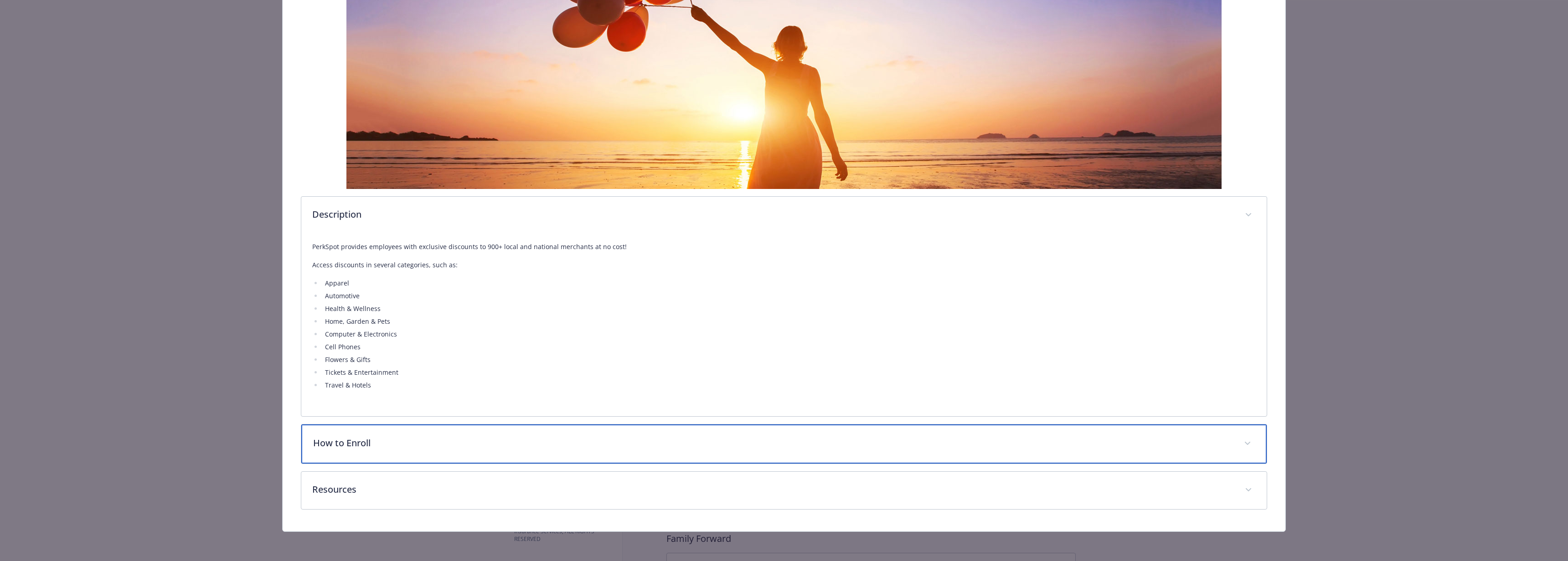
click at [406, 440] on p "How to Enroll" at bounding box center [772, 443] width 920 height 14
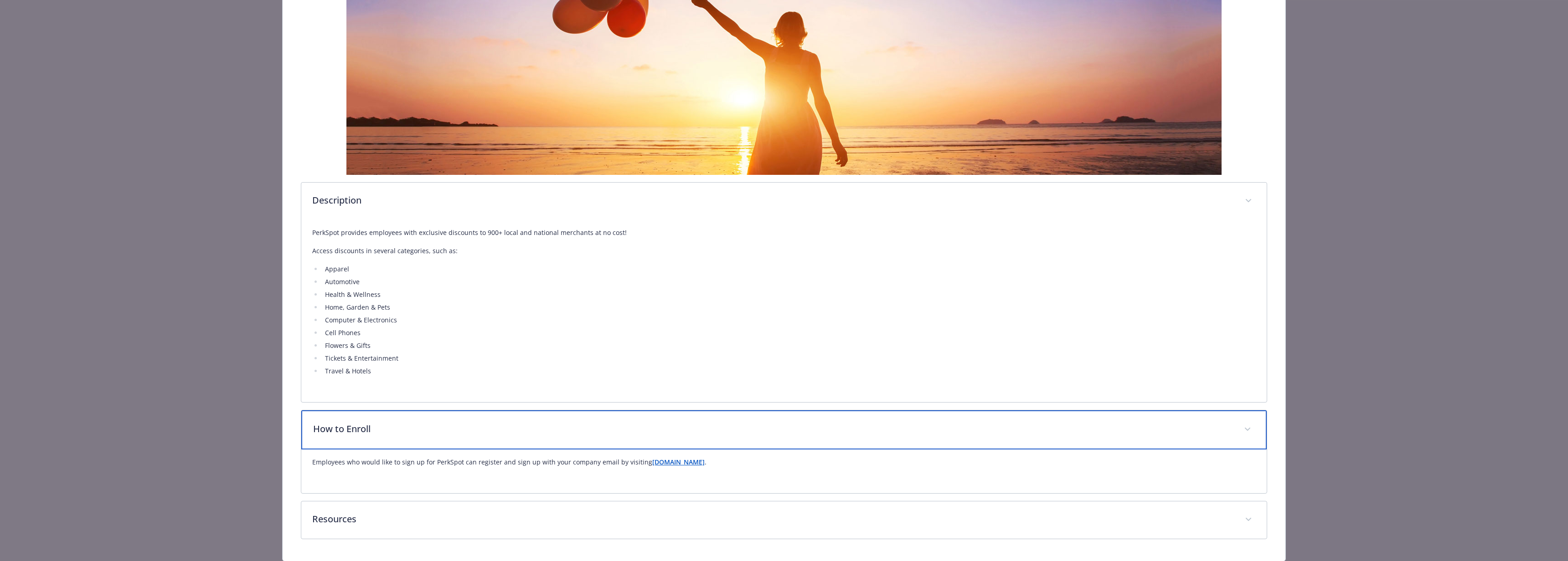
scroll to position [253, 0]
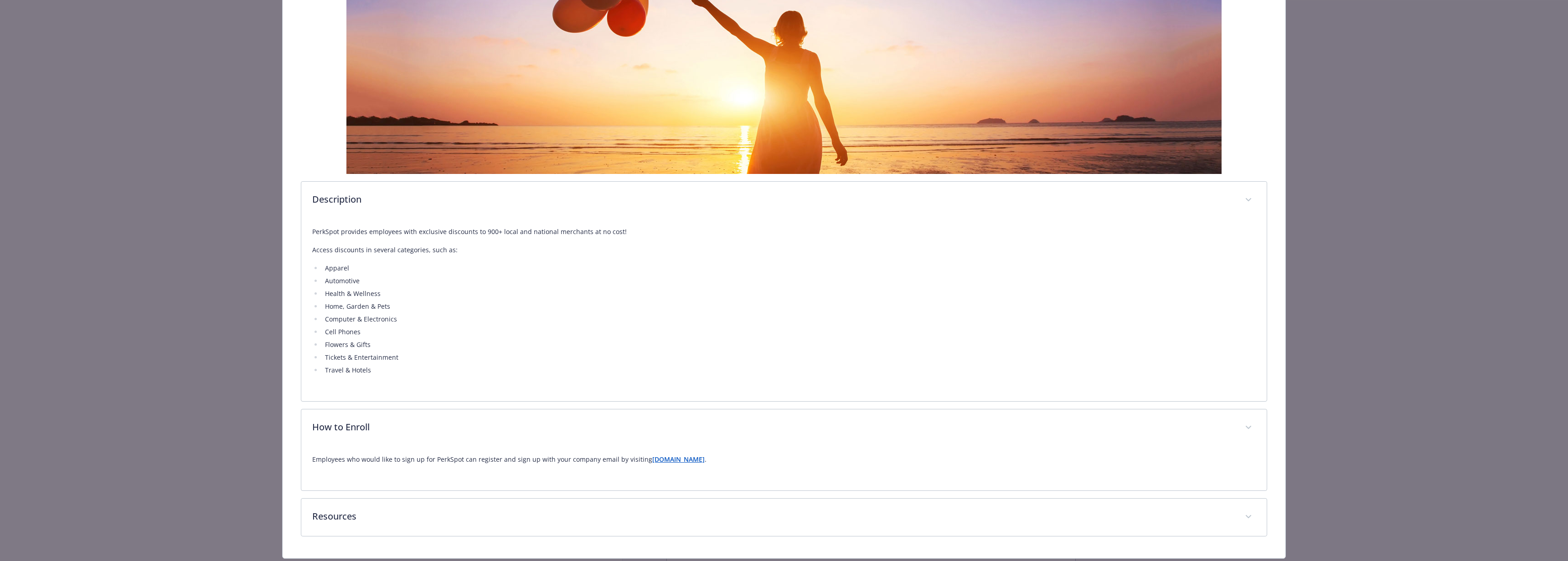
click at [674, 462] on strong "[DOMAIN_NAME]" at bounding box center [678, 459] width 52 height 9
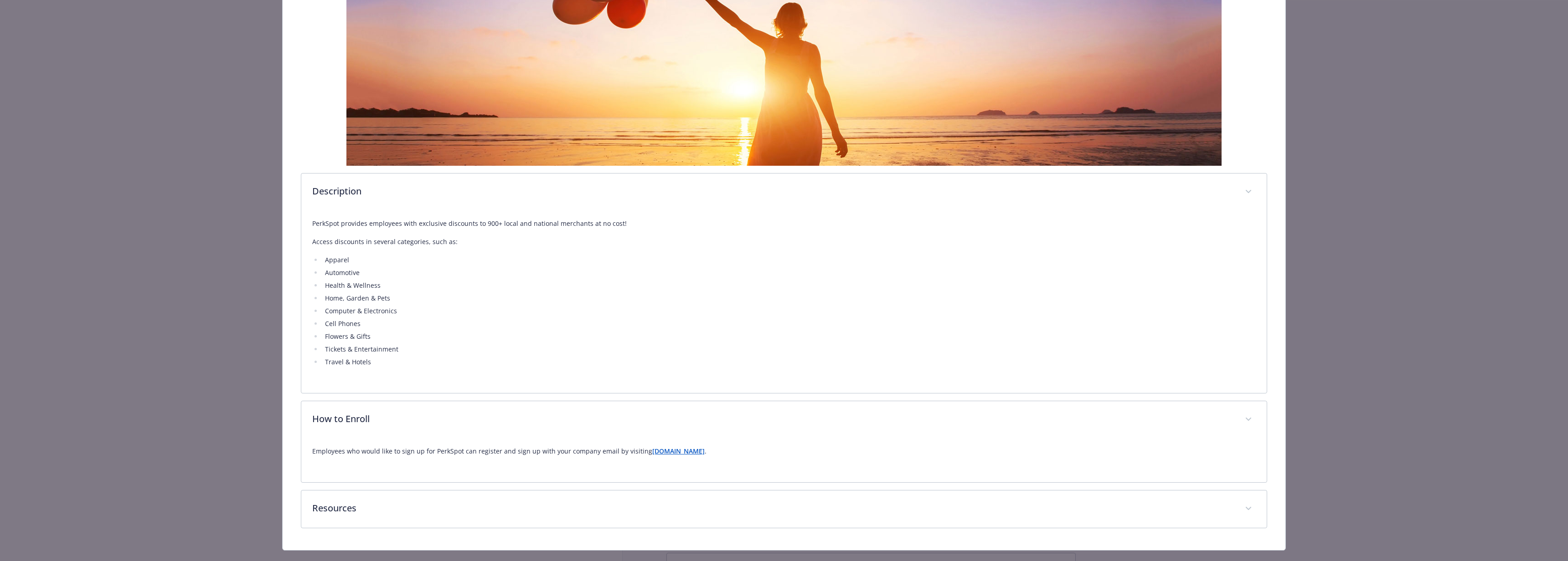
scroll to position [280, 0]
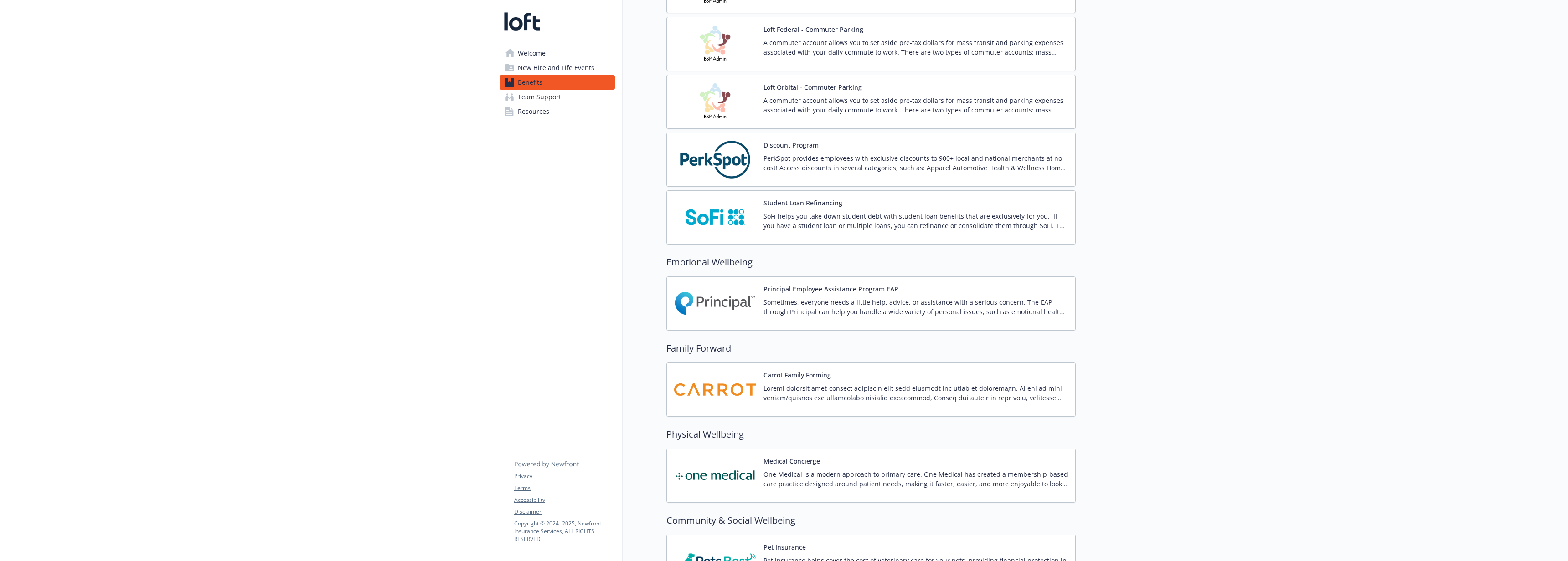
scroll to position [1743, 0]
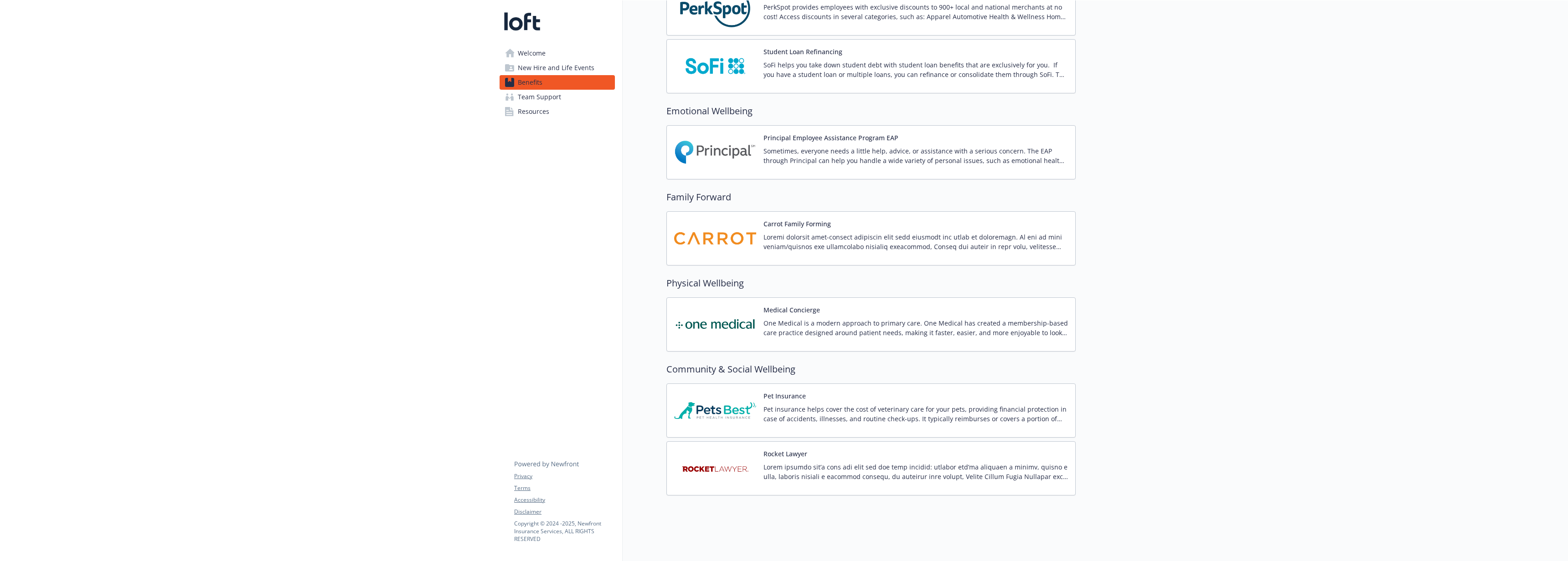
click at [846, 310] on div "Medical Concierge One Medical is a modern approach to primary care. One Medical…" at bounding box center [916, 325] width 305 height 39
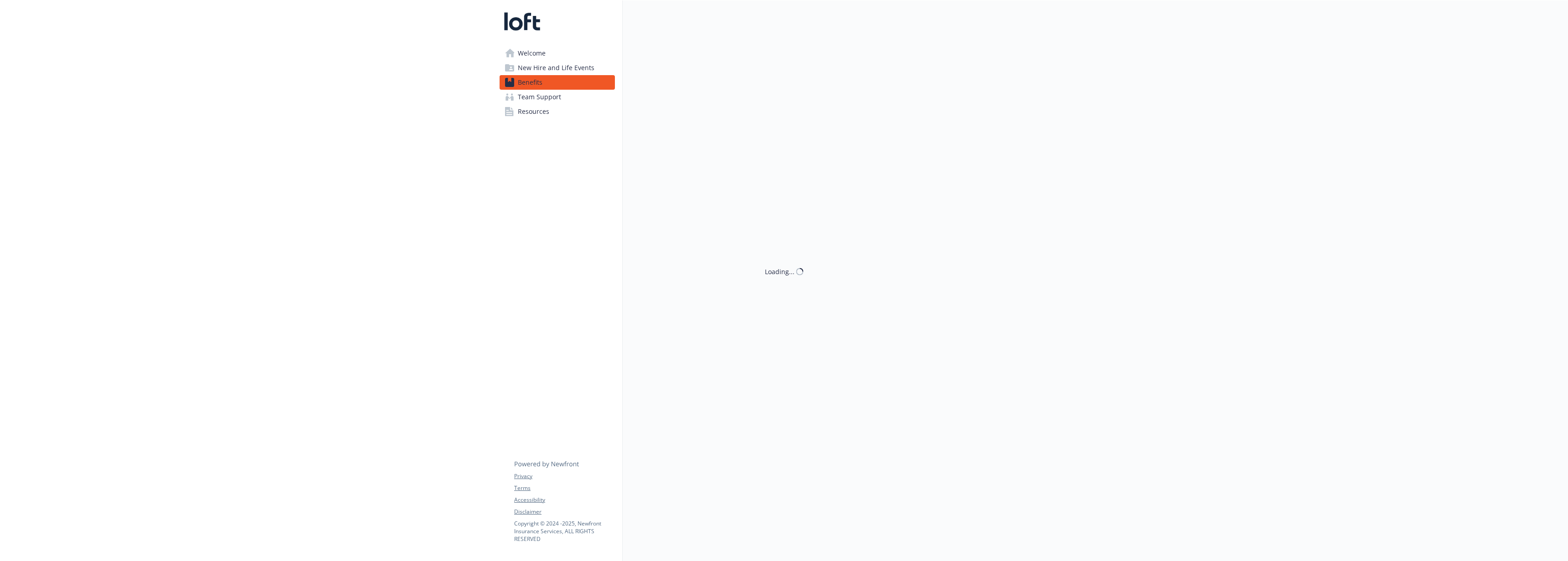
scroll to position [1743, 0]
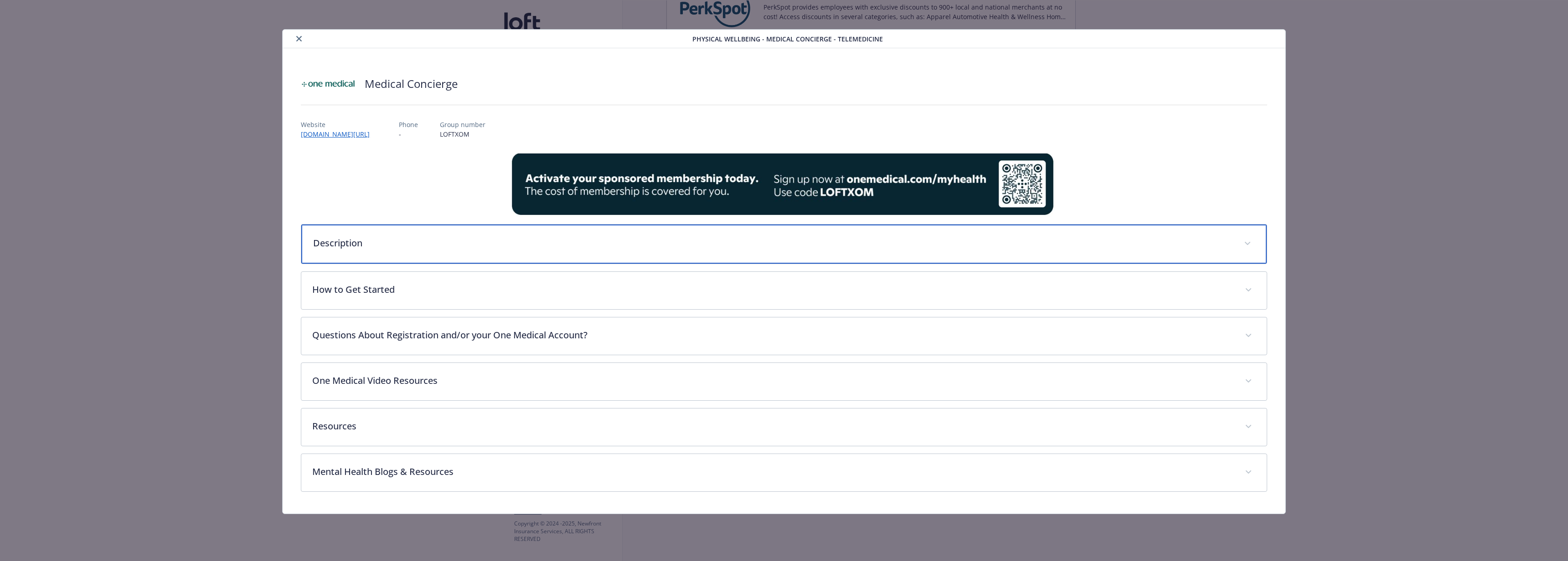
click at [635, 241] on p "Description" at bounding box center [772, 243] width 920 height 14
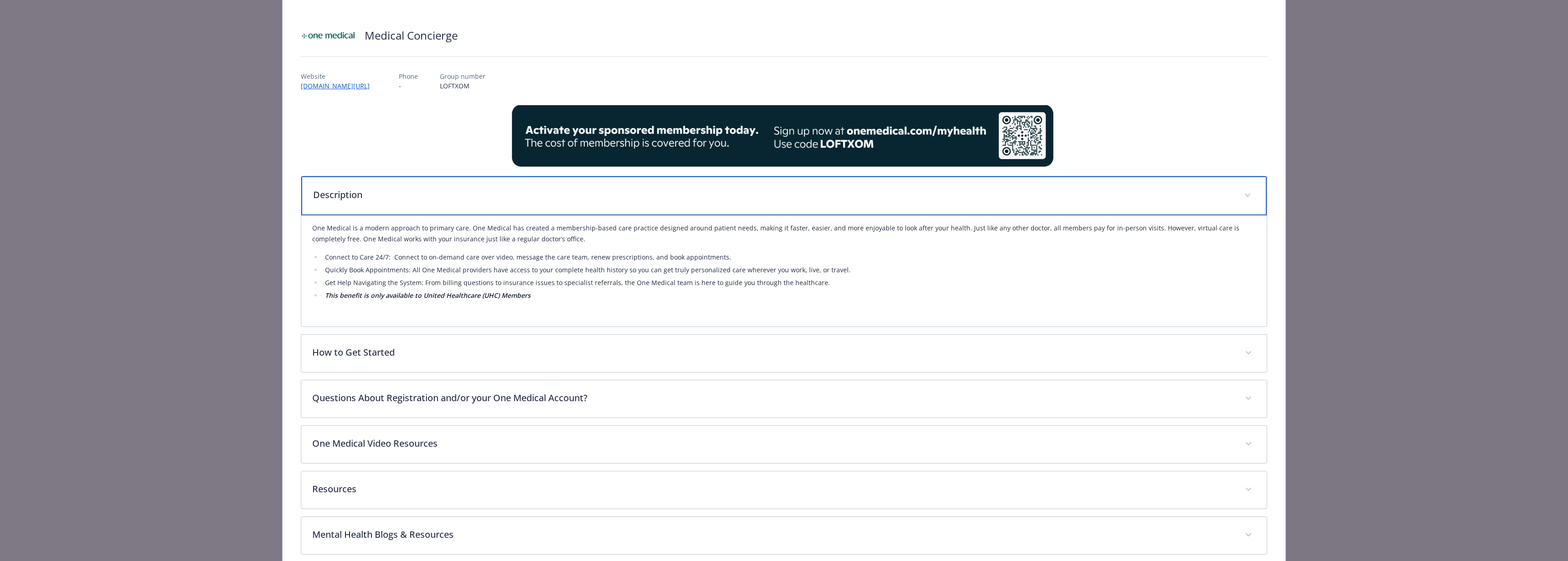
scroll to position [43, 0]
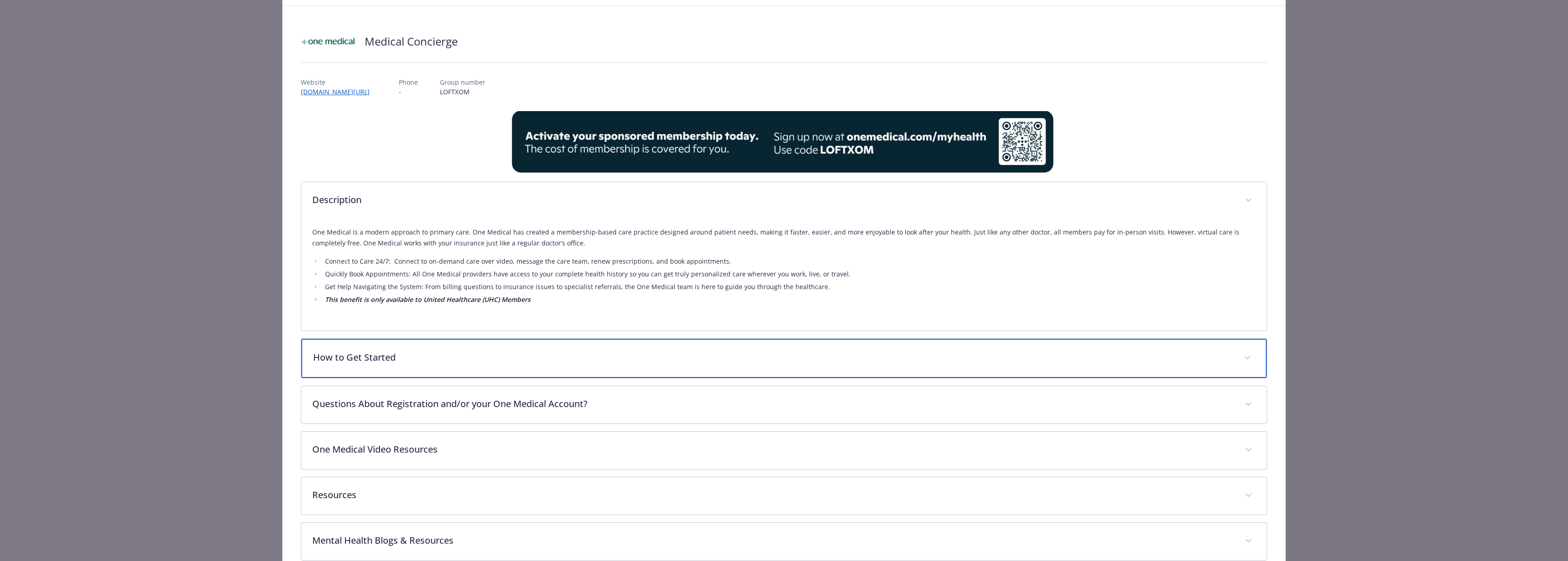
click at [475, 351] on p "How to Get Started" at bounding box center [772, 357] width 920 height 14
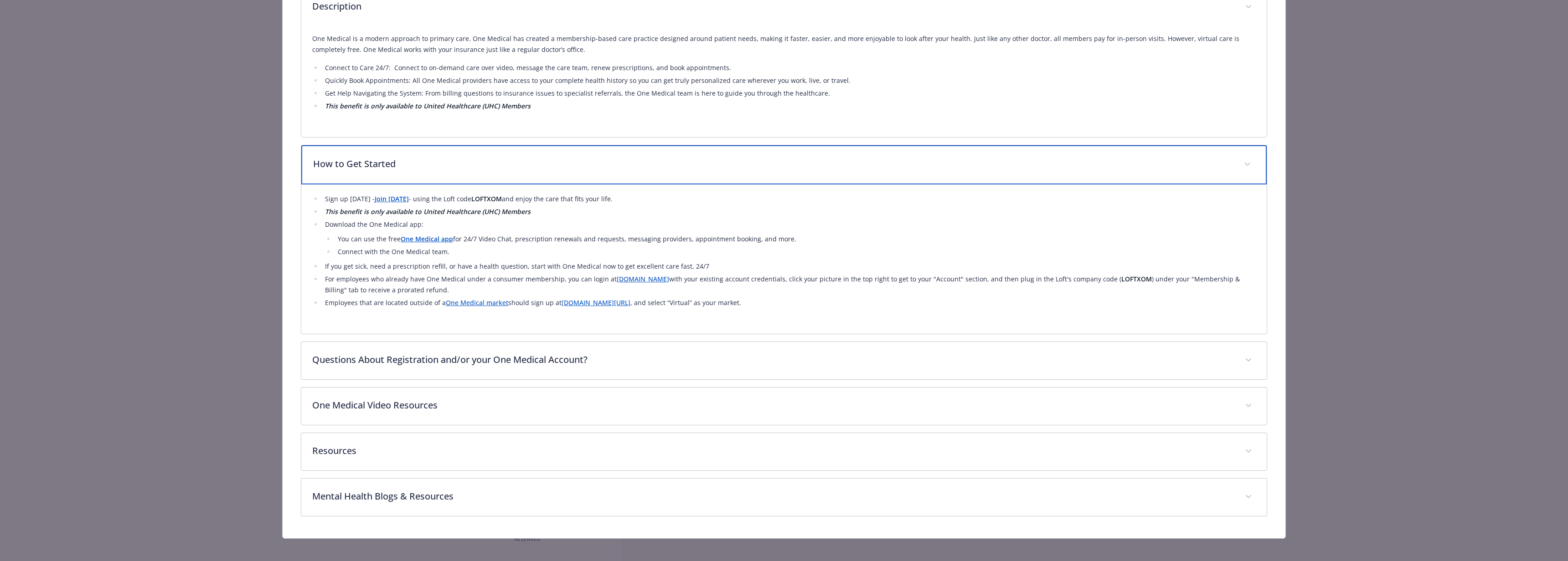
scroll to position [243, 0]
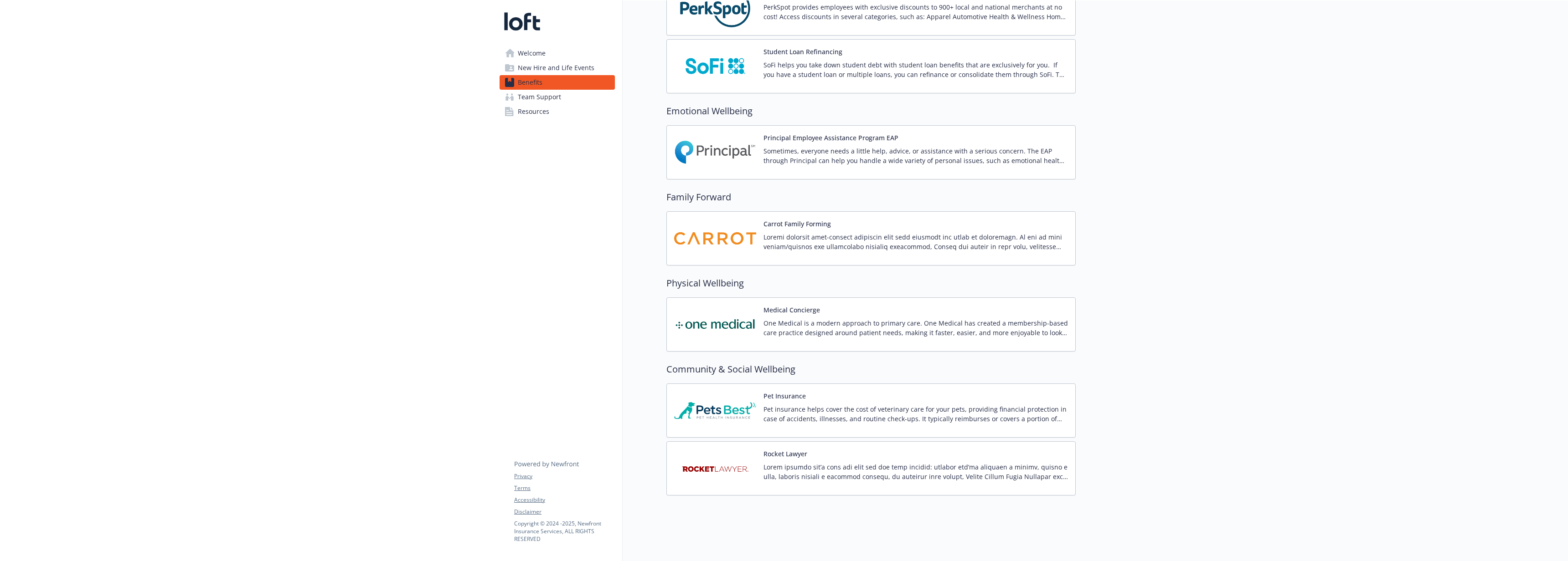
click at [552, 61] on span "New Hire and Life Events" at bounding box center [555, 68] width 77 height 15
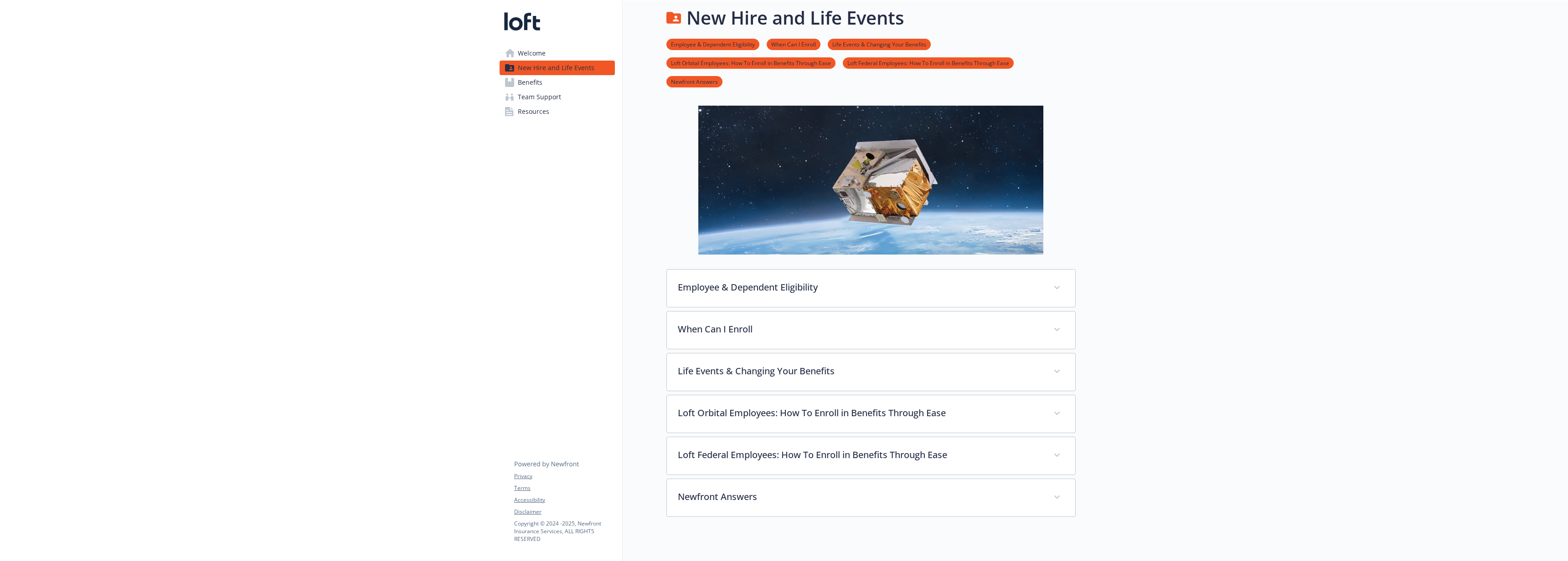
scroll to position [35, 0]
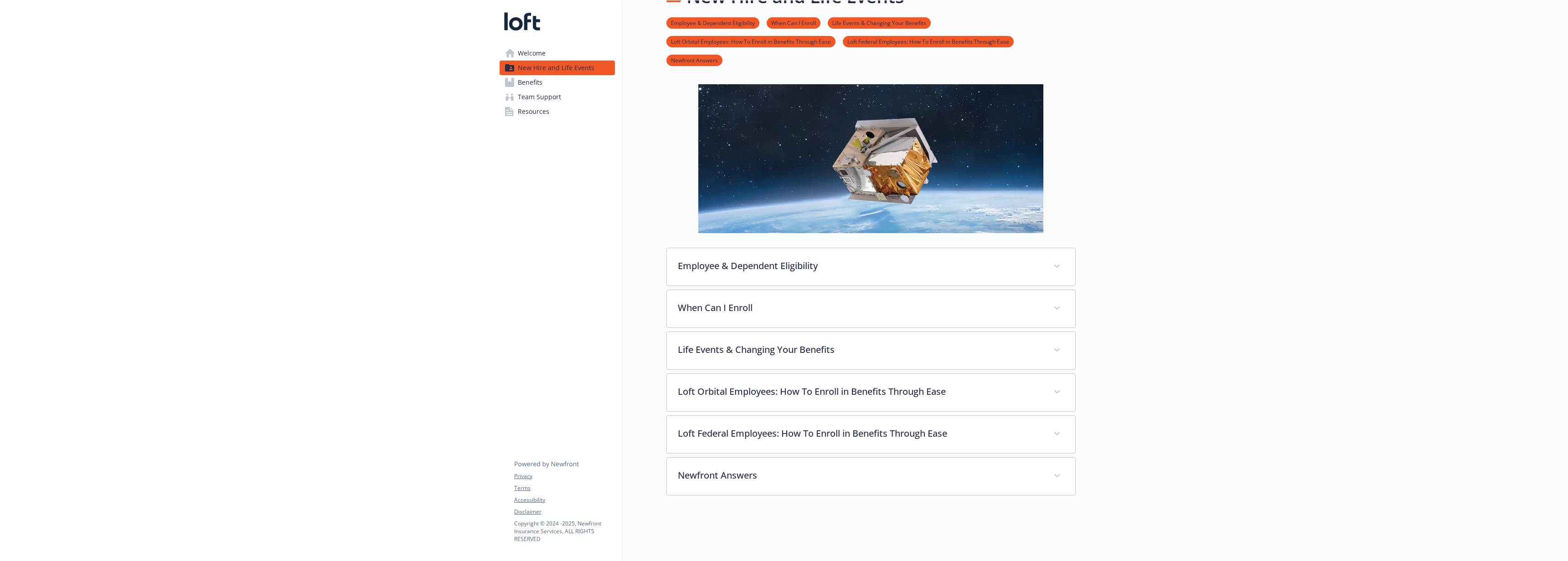
click at [523, 56] on span "Welcome" at bounding box center [531, 53] width 27 height 15
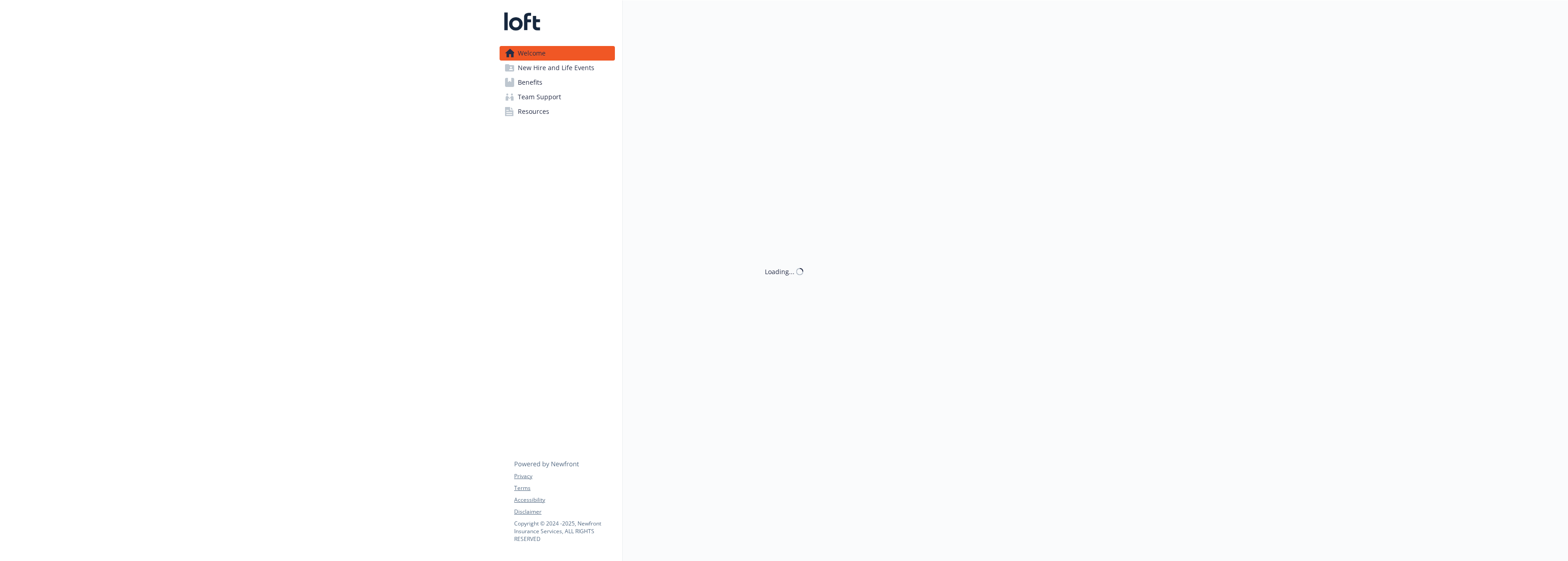
scroll to position [7, 0]
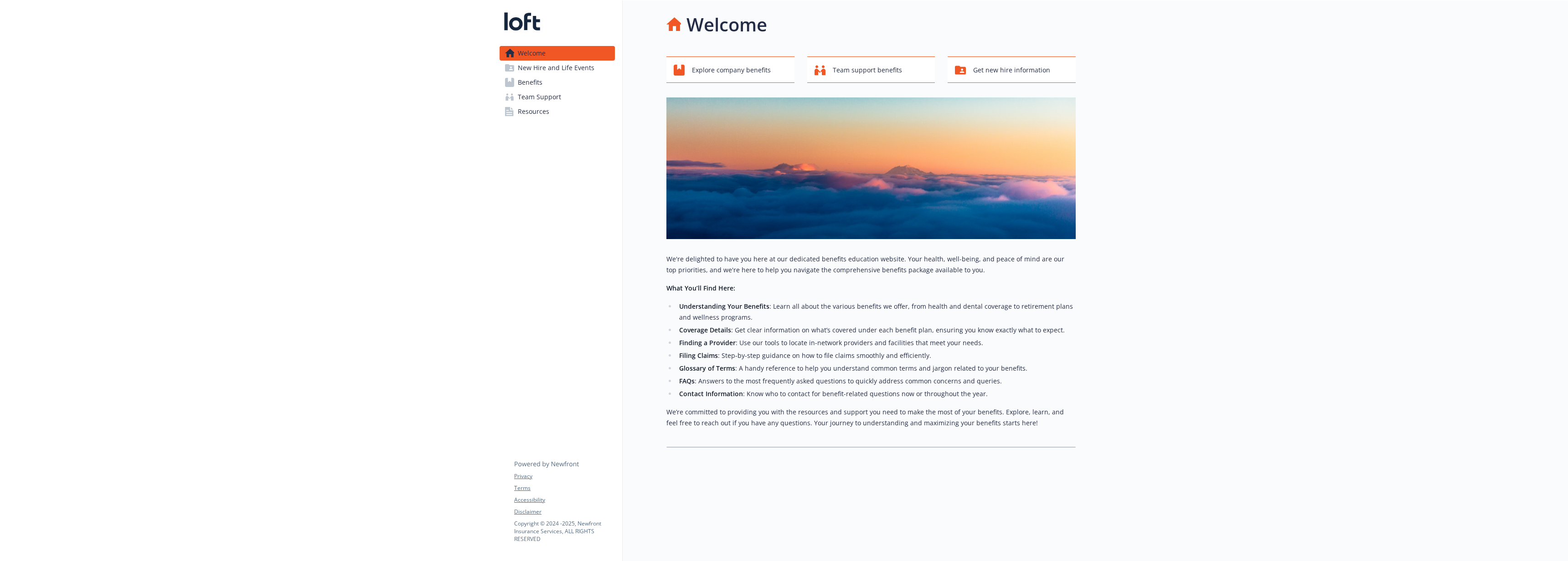
click at [540, 64] on span "New Hire and Life Events" at bounding box center [555, 68] width 77 height 15
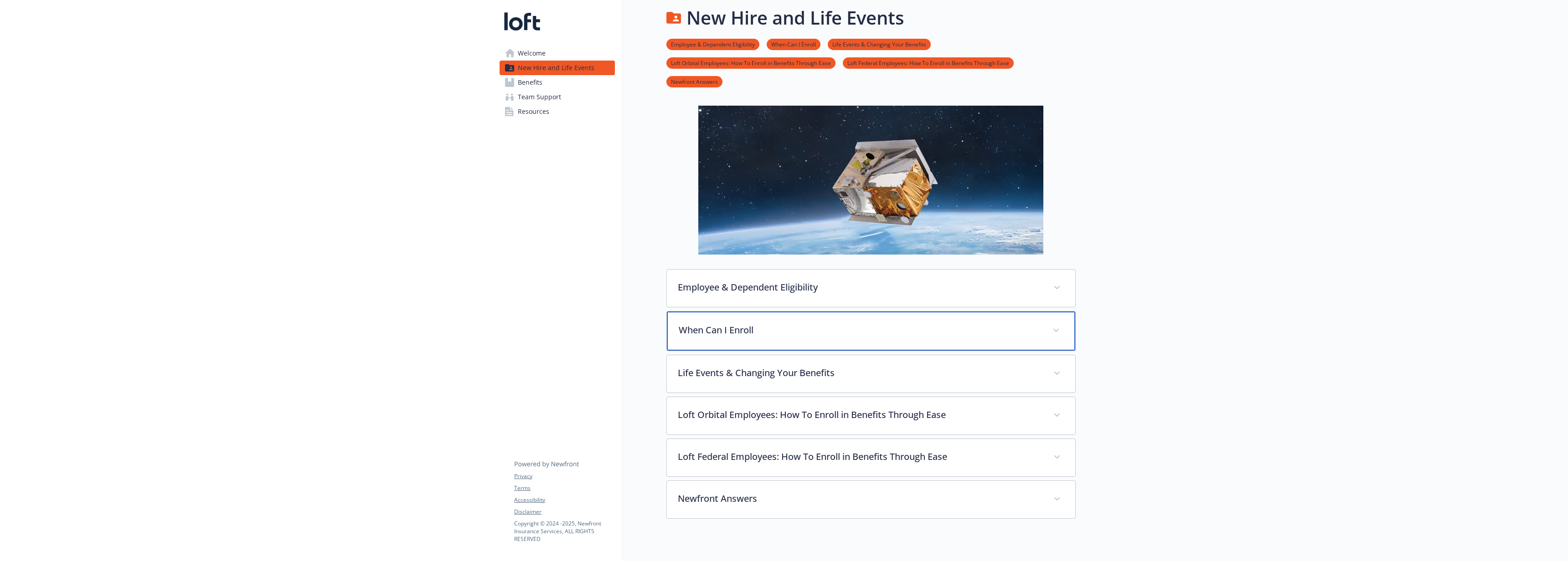
click at [797, 319] on div "When Can I Enroll" at bounding box center [871, 331] width 409 height 39
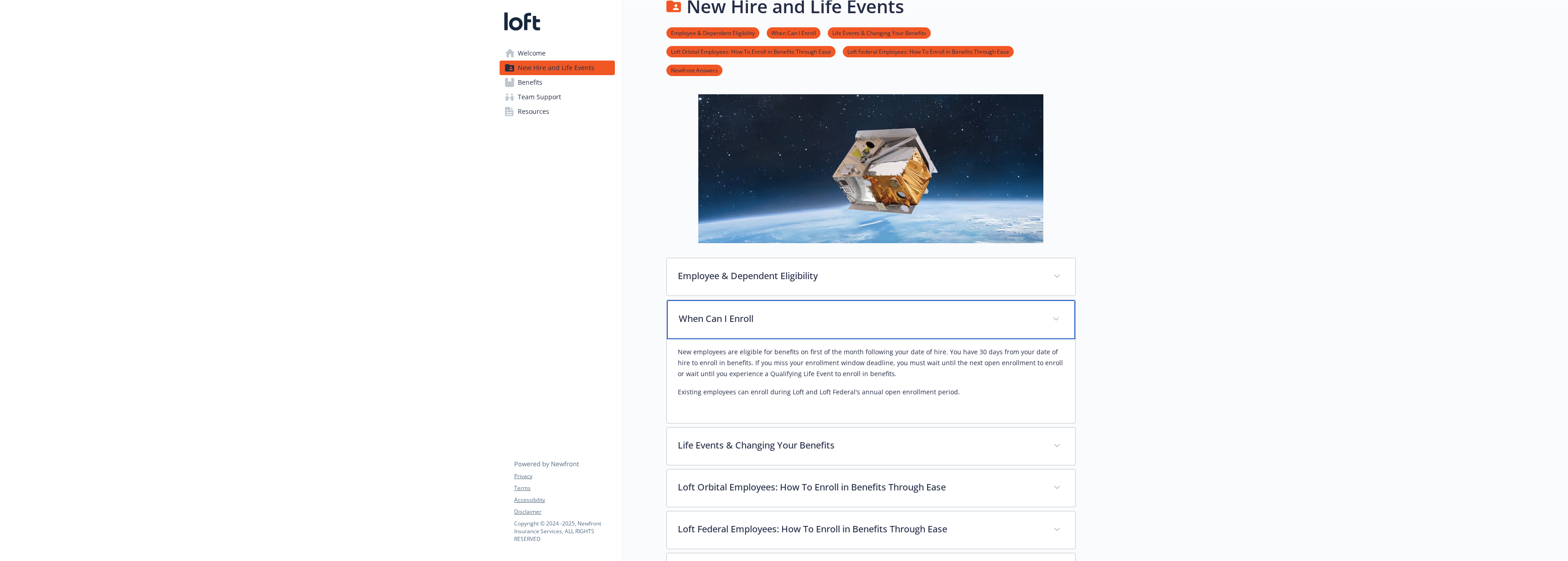
scroll to position [19, 0]
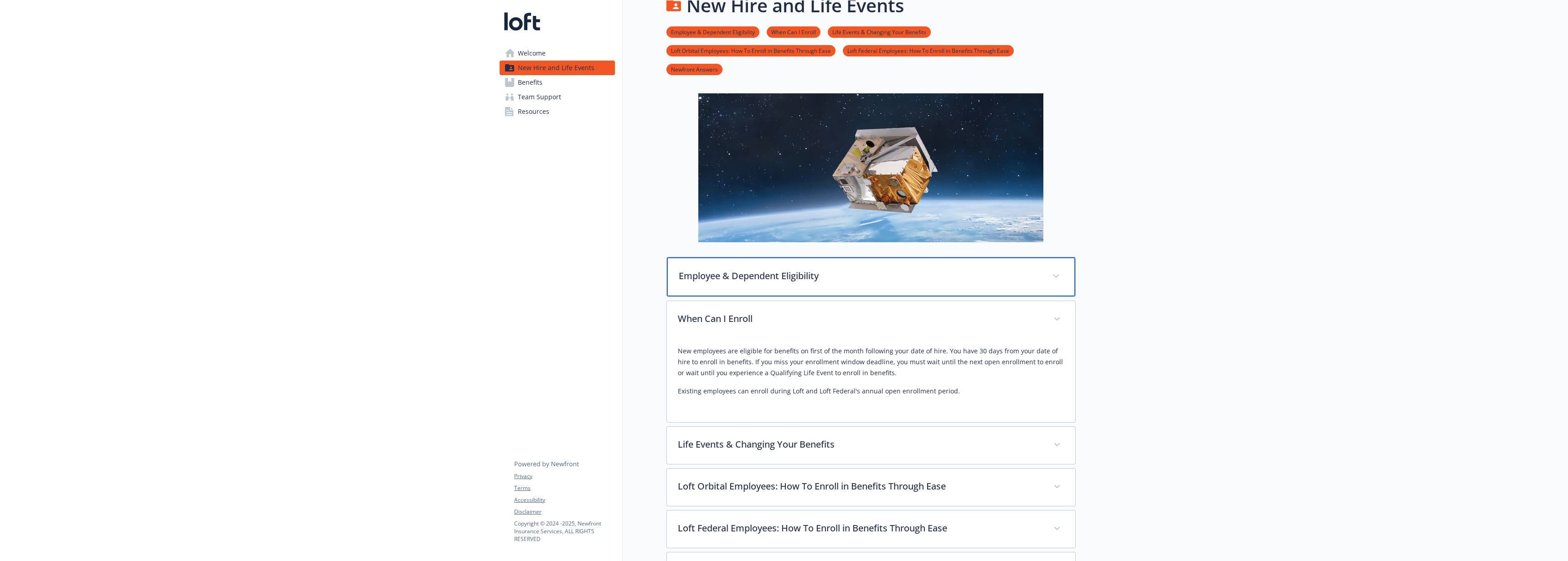
click at [779, 277] on p "Employee & Dependent Eligibility" at bounding box center [860, 276] width 363 height 14
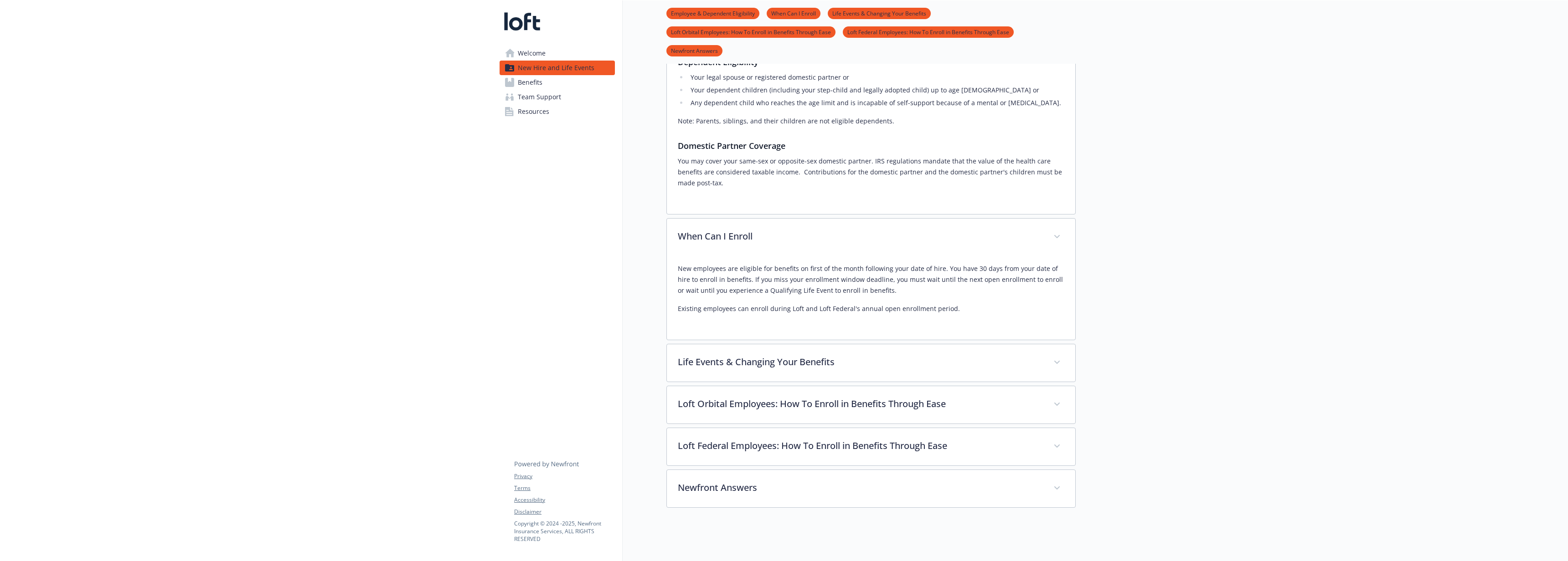
scroll to position [327, 0]
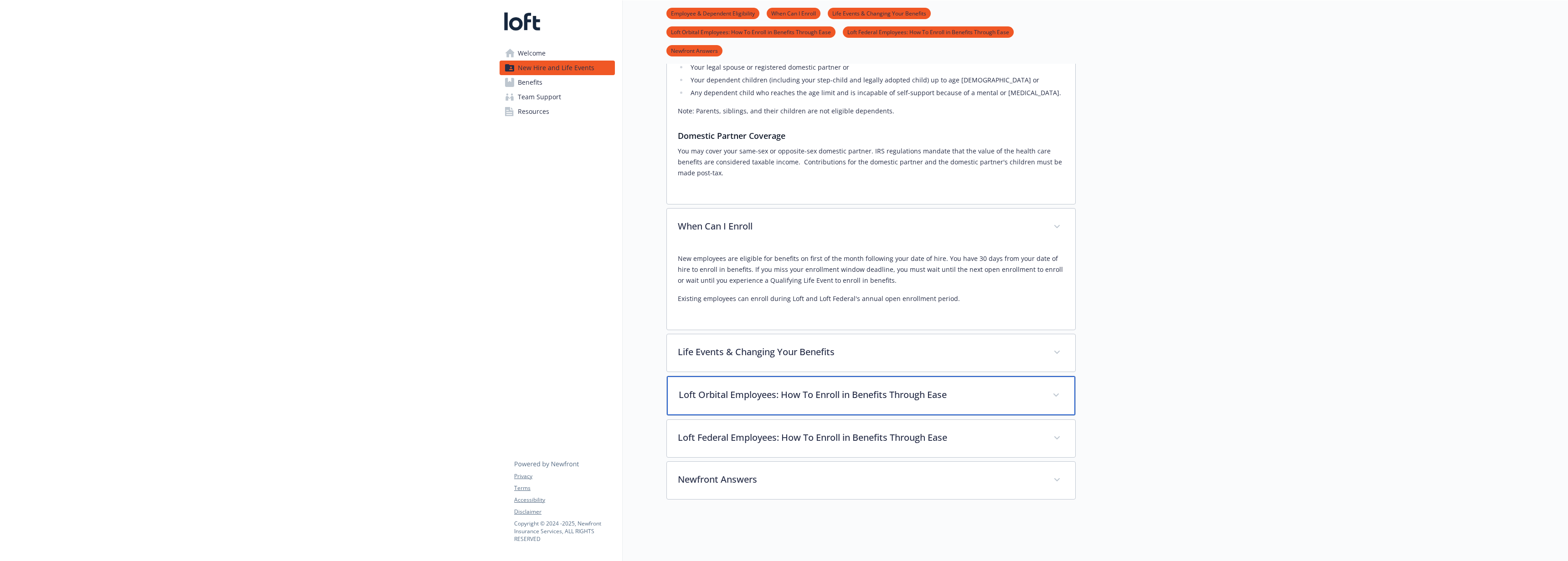
click at [755, 397] on p "Loft Orbital Employees: How To Enroll in Benefits Through Ease" at bounding box center [860, 395] width 363 height 14
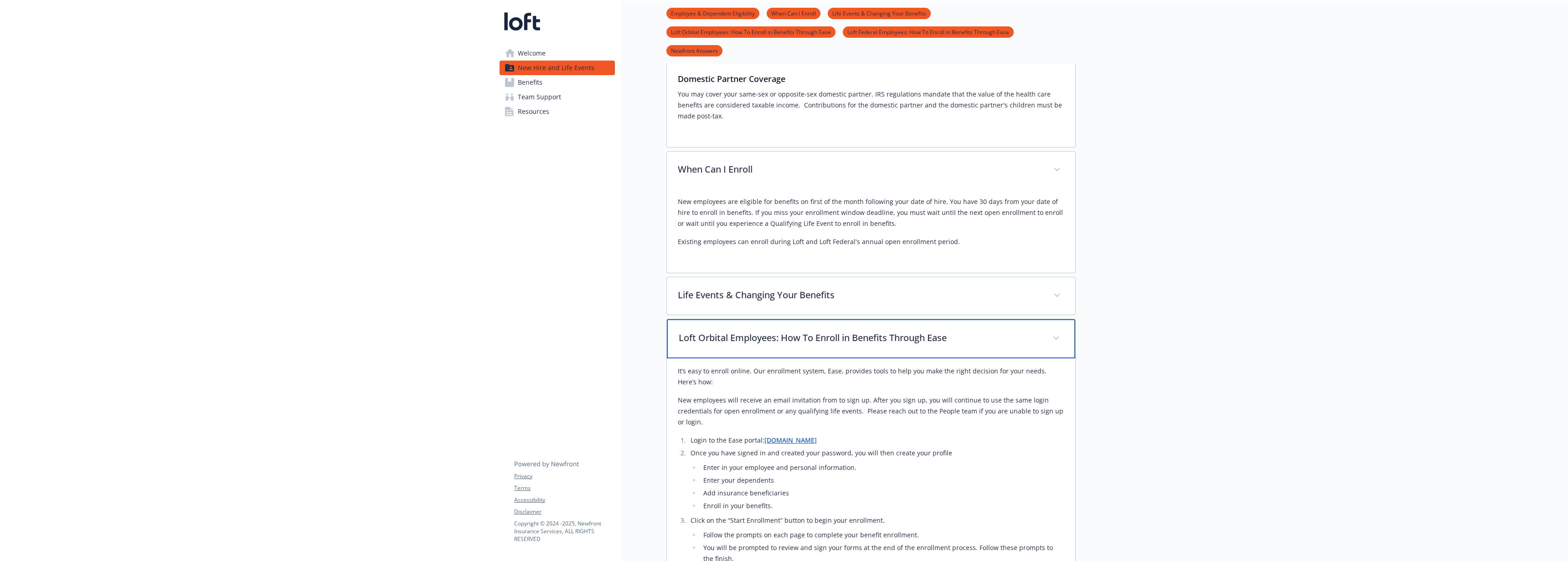
scroll to position [168, 0]
